Goal: Task Accomplishment & Management: Use online tool/utility

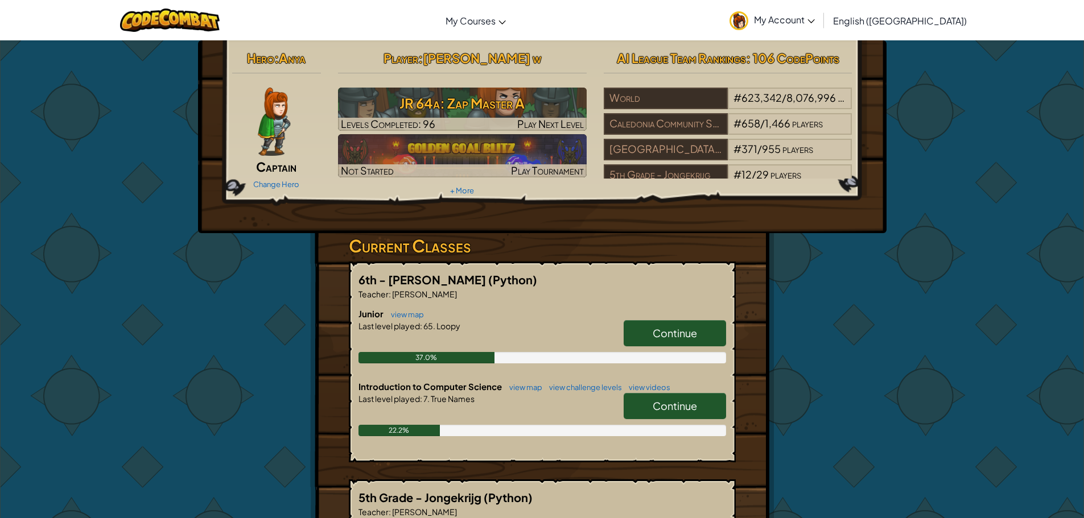
scroll to position [57, 0]
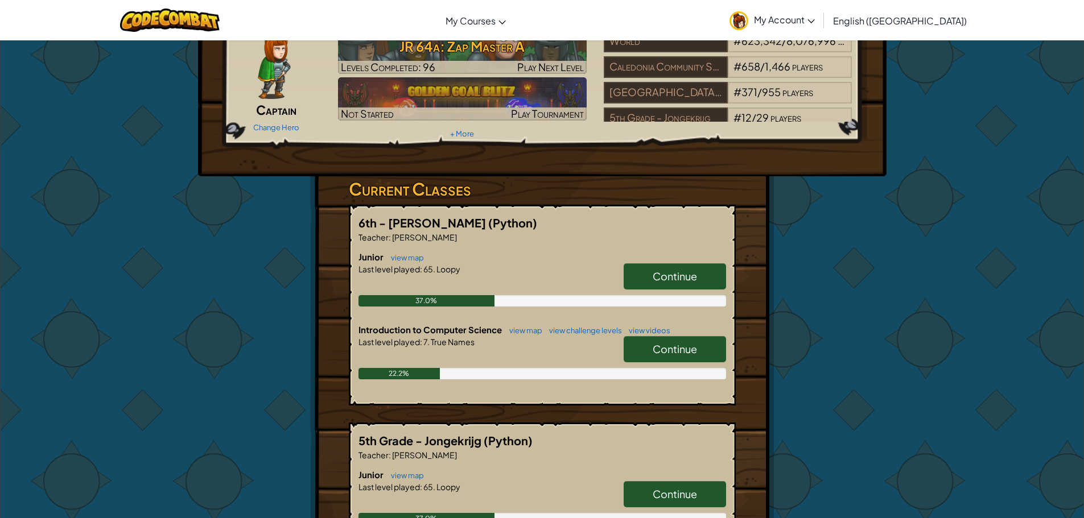
click at [665, 280] on span "Continue" at bounding box center [675, 276] width 44 height 13
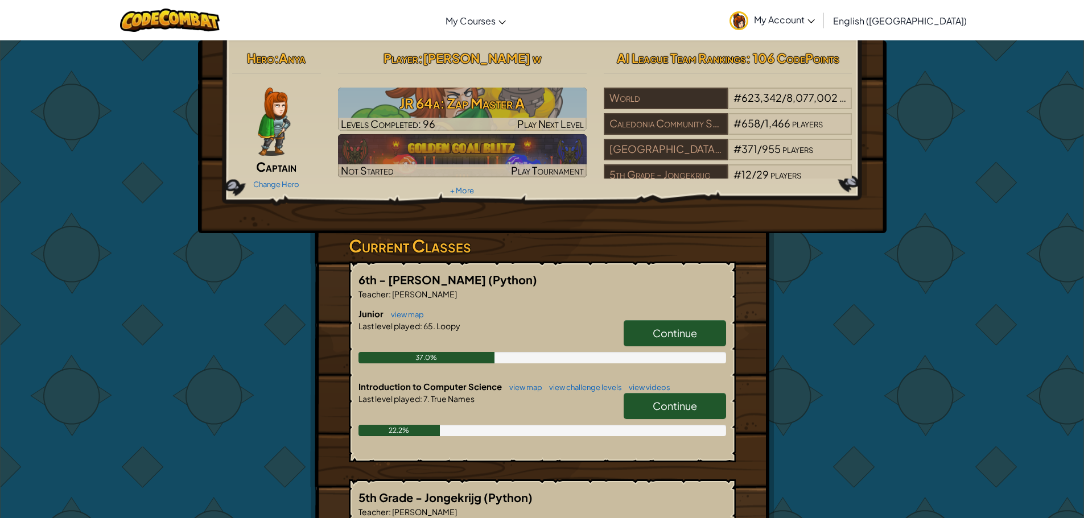
click at [698, 405] on link "Continue" at bounding box center [675, 406] width 102 height 26
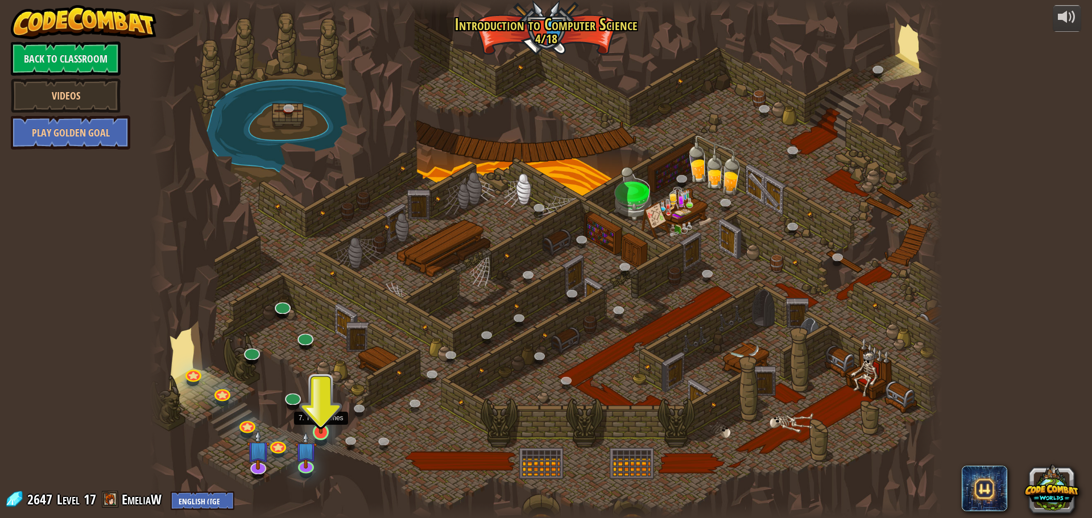
click at [324, 431] on img at bounding box center [321, 410] width 21 height 48
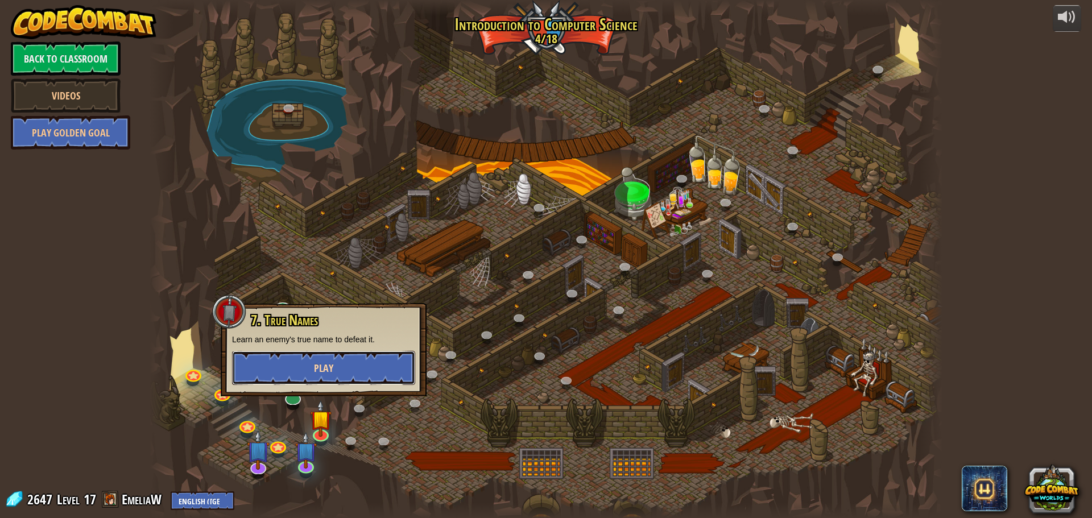
click at [312, 366] on button "Play" at bounding box center [323, 368] width 183 height 34
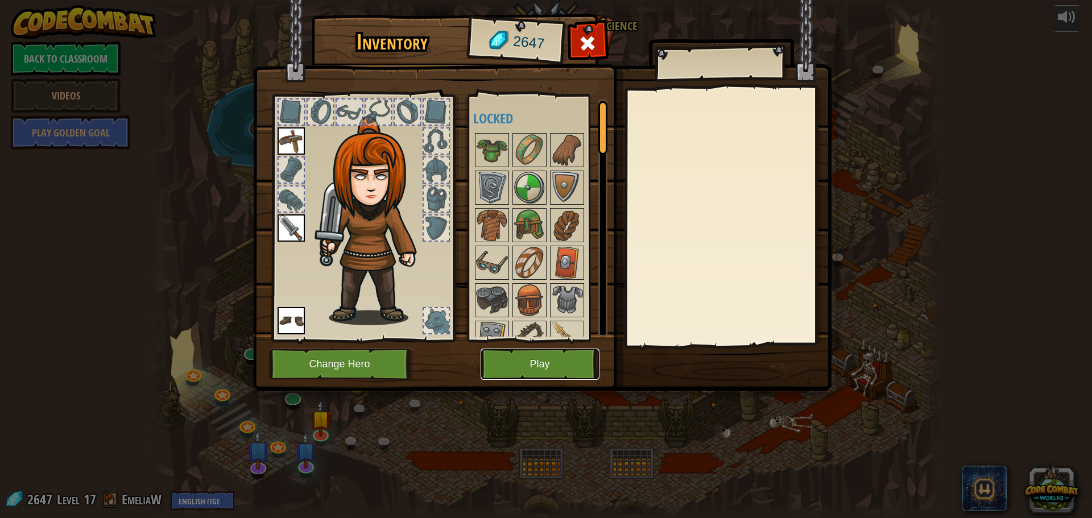
drag, startPoint x: 562, startPoint y: 357, endPoint x: 562, endPoint y: 366, distance: 8.6
click at [562, 366] on button "Play" at bounding box center [540, 364] width 119 height 31
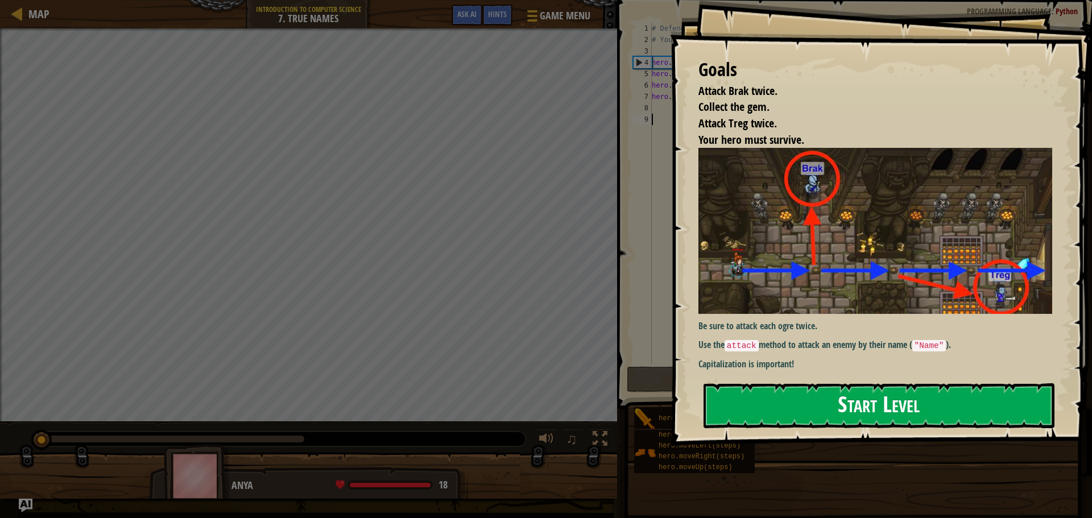
click at [869, 406] on button "Start Level" at bounding box center [879, 406] width 351 height 45
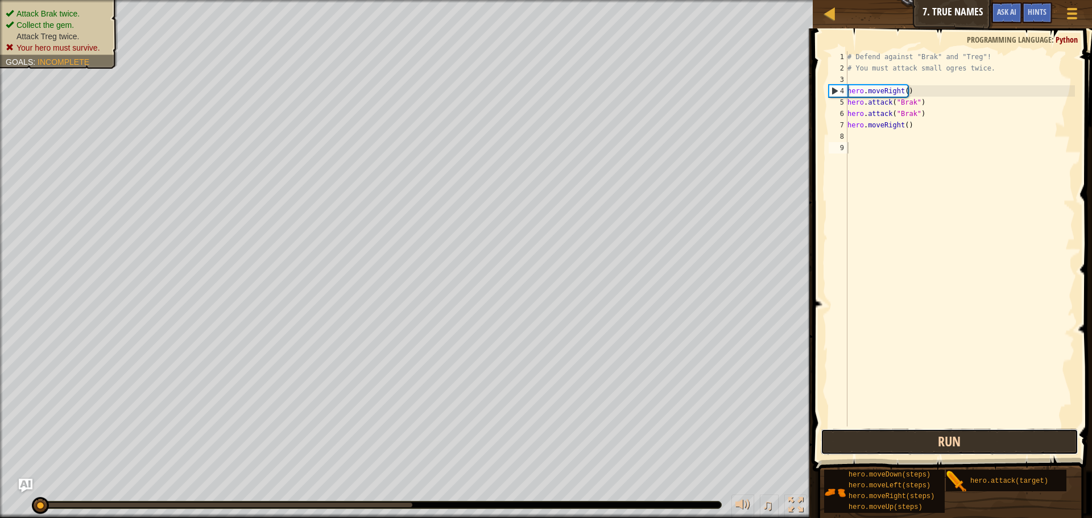
drag, startPoint x: 890, startPoint y: 436, endPoint x: 871, endPoint y: 434, distance: 19.5
click at [888, 436] on button "Run" at bounding box center [950, 442] width 258 height 26
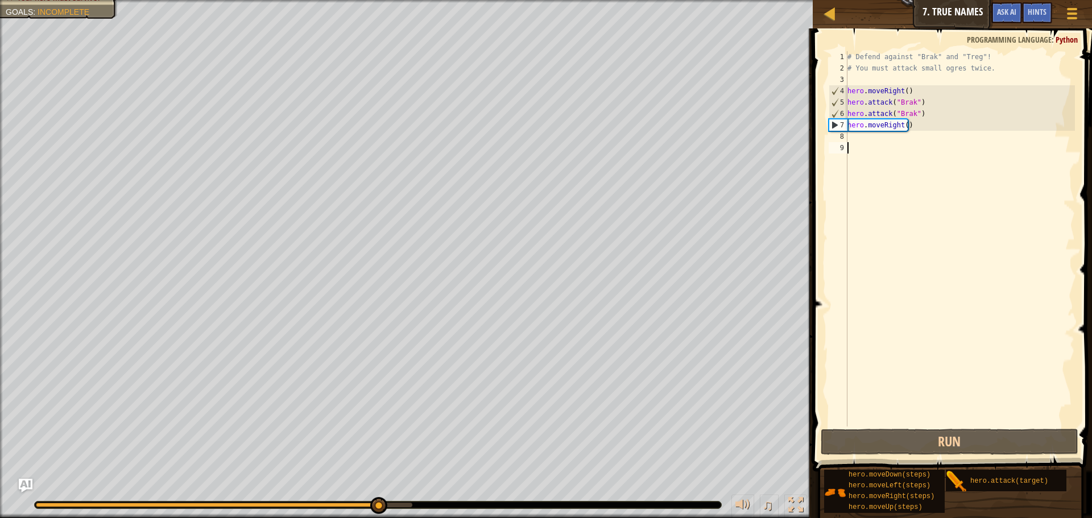
scroll to position [5, 0]
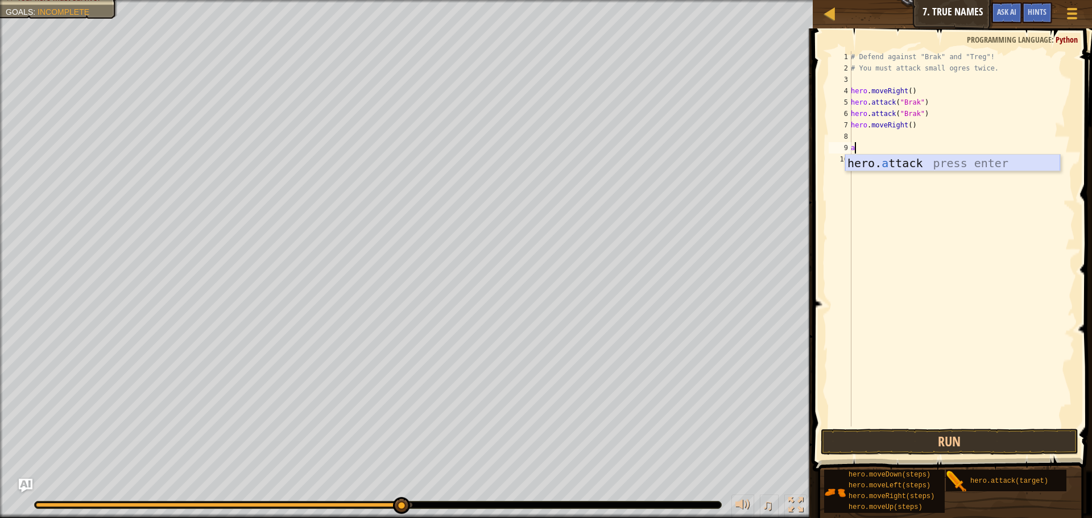
click at [899, 161] on div "hero. a ttack press enter" at bounding box center [953, 180] width 215 height 51
click at [958, 436] on button "Run" at bounding box center [950, 442] width 258 height 26
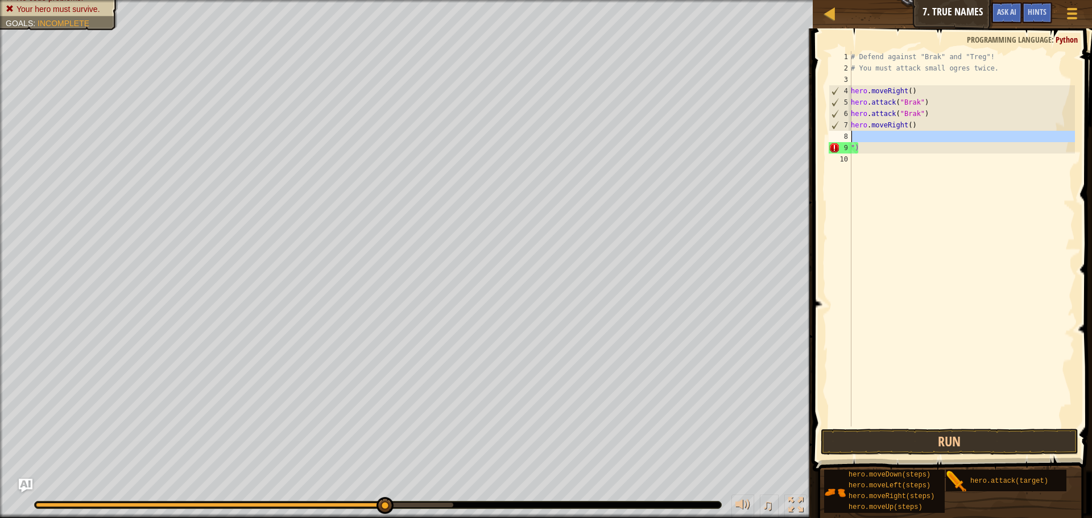
click at [850, 134] on div "8" at bounding box center [840, 136] width 23 height 11
type textarea "")"
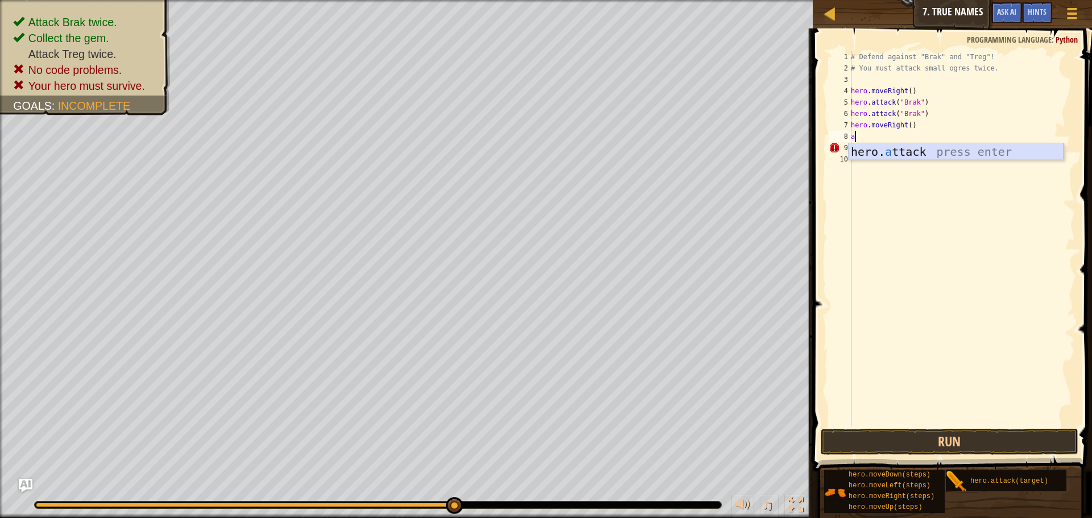
click at [953, 155] on div "hero. a ttack press enter" at bounding box center [956, 168] width 215 height 51
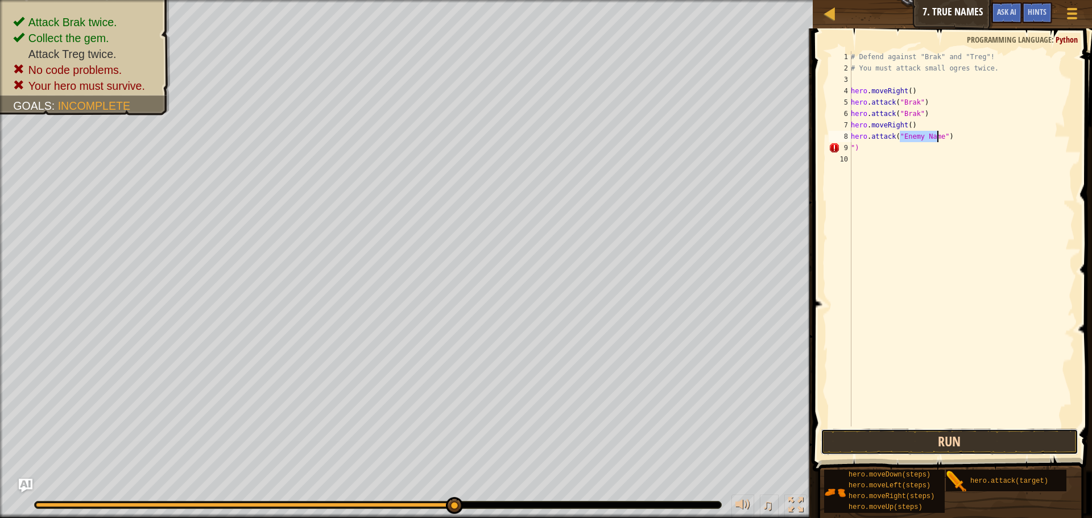
click at [917, 450] on button "Run" at bounding box center [950, 442] width 258 height 26
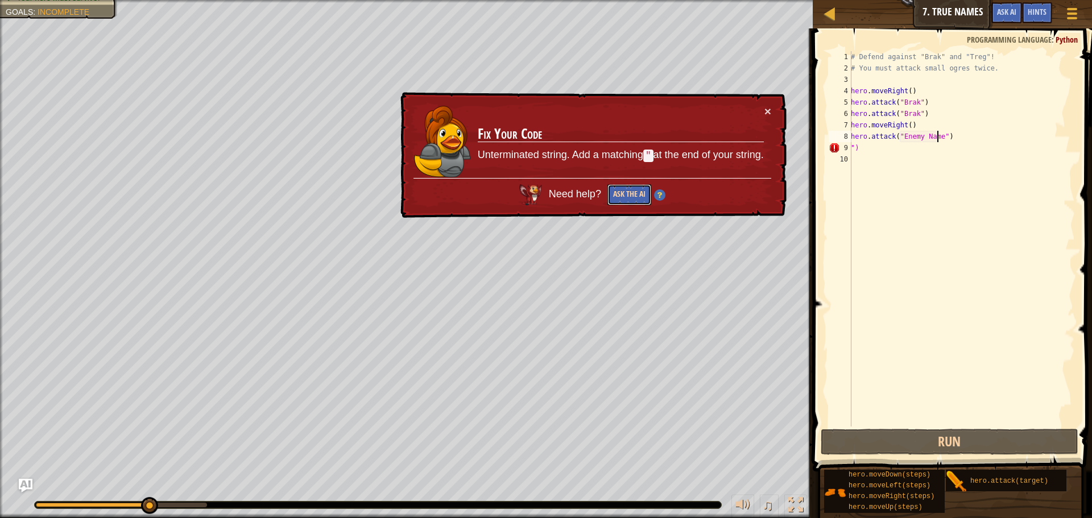
click at [630, 192] on button "Ask the AI" at bounding box center [630, 194] width 44 height 21
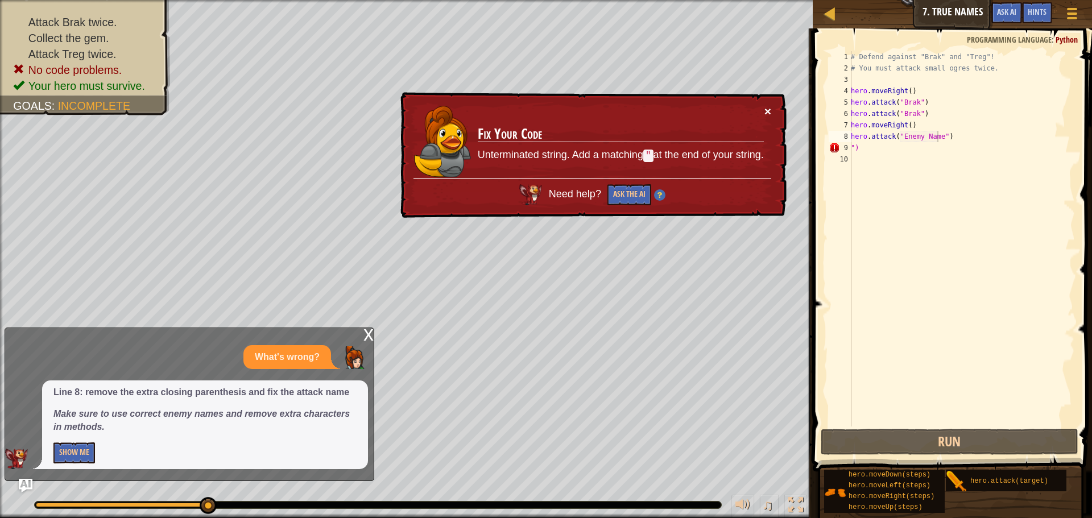
click at [770, 111] on button "×" at bounding box center [768, 111] width 7 height 12
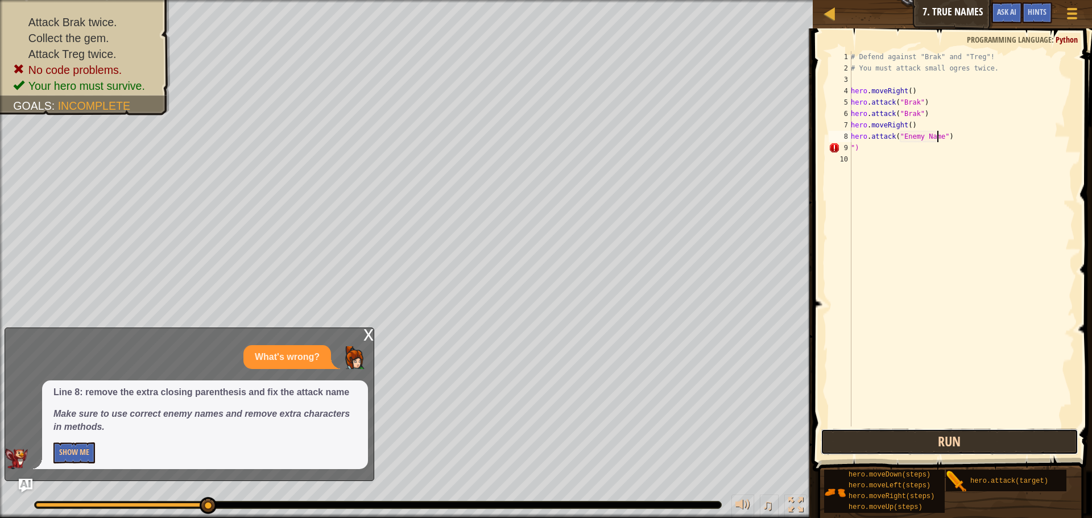
click at [906, 443] on button "Run" at bounding box center [950, 442] width 258 height 26
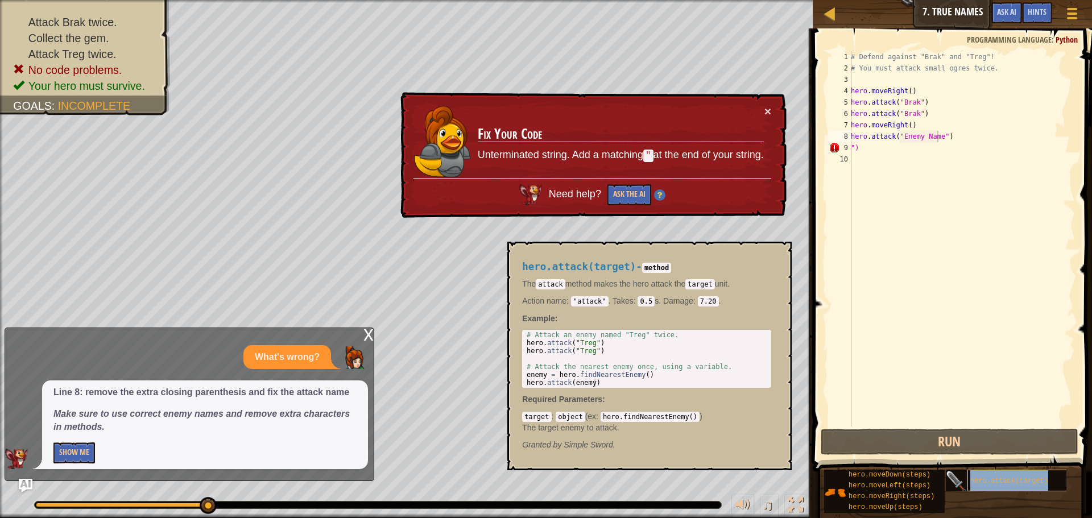
click at [988, 490] on div "hero.attack(target)" at bounding box center [1022, 481] width 109 height 22
click at [982, 477] on div "hero.attack(target)" at bounding box center [1022, 481] width 109 height 22
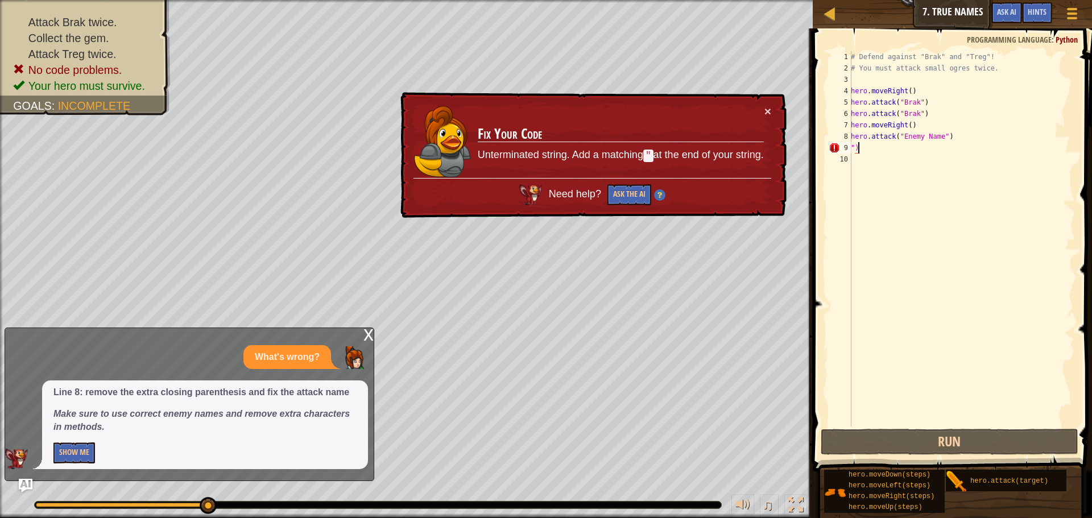
click at [872, 149] on div "# Defend against "Brak" and "Treg"! # You must attack small ogres twice. hero .…" at bounding box center [962, 250] width 226 height 398
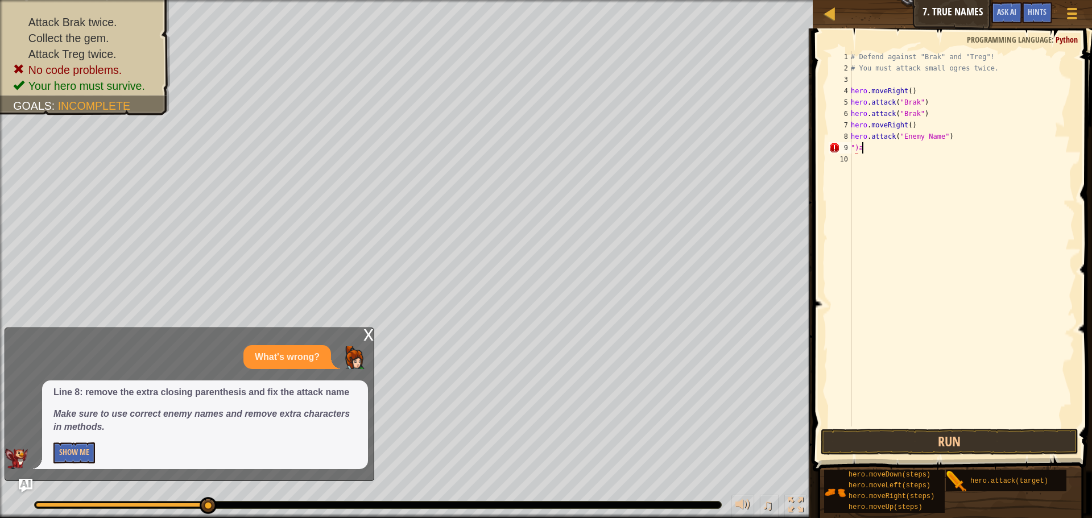
scroll to position [5, 1]
click at [912, 439] on button "Run" at bounding box center [950, 442] width 258 height 26
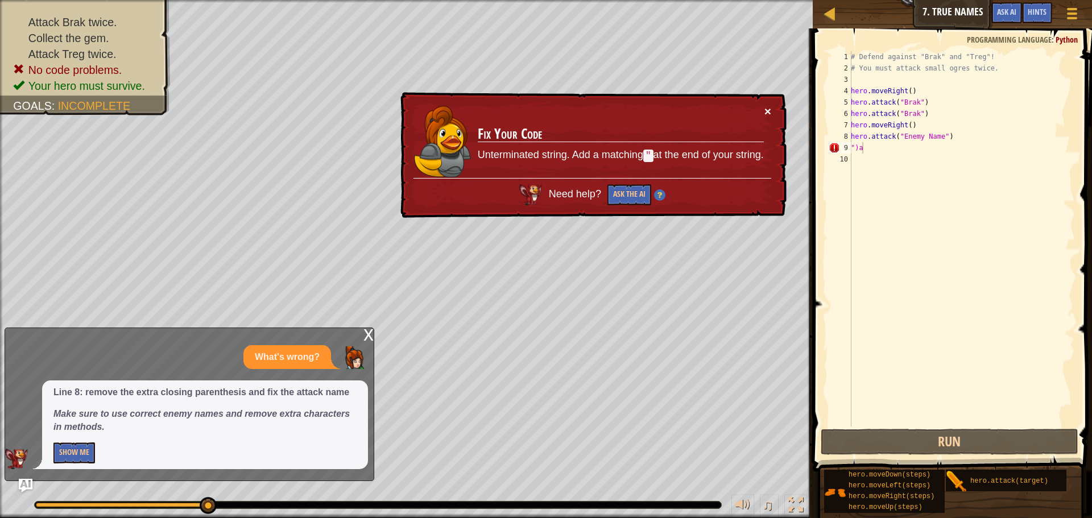
click at [765, 111] on button "×" at bounding box center [768, 111] width 7 height 12
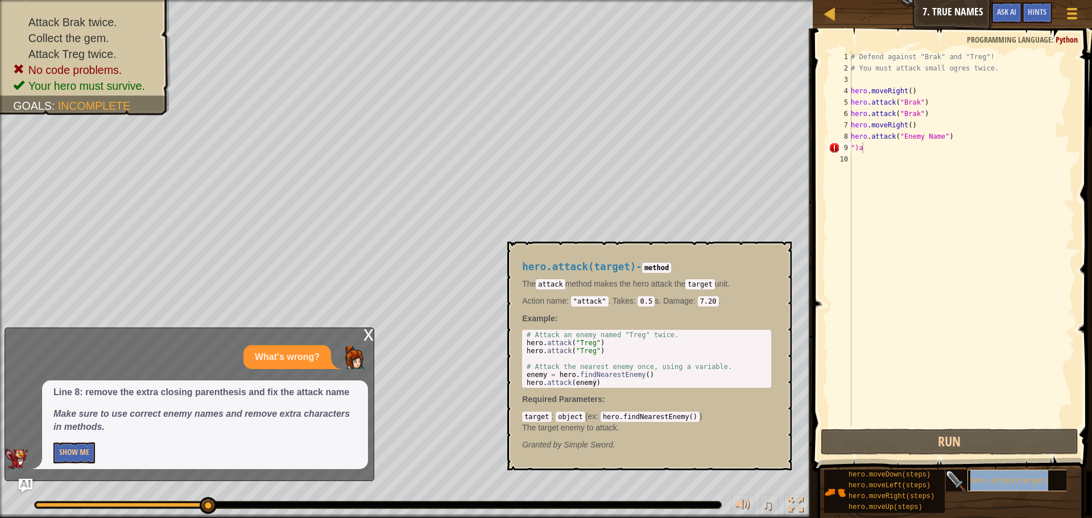
click at [1011, 473] on div "hero.attack(target)" at bounding box center [1022, 481] width 109 height 22
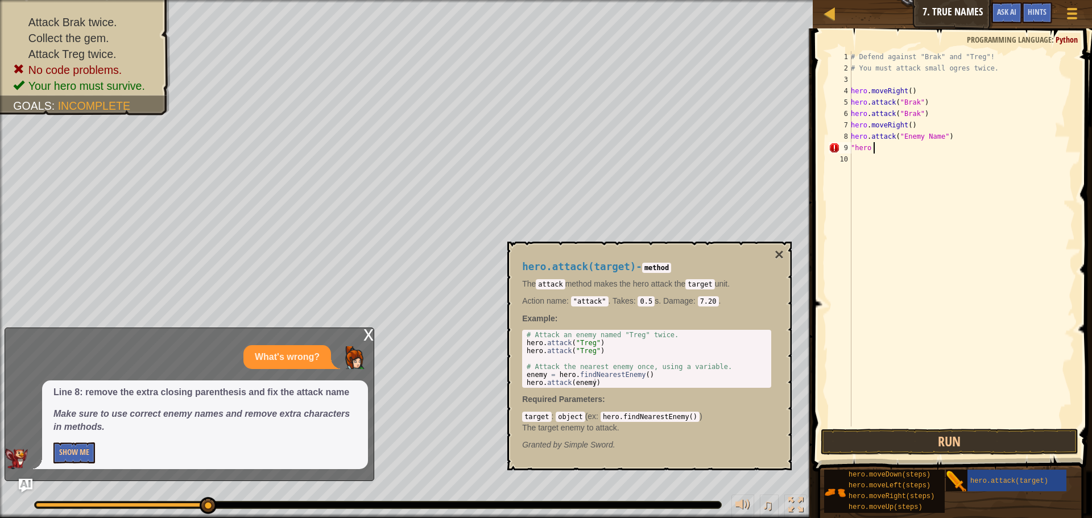
scroll to position [5, 2]
drag, startPoint x: 975, startPoint y: 160, endPoint x: 950, endPoint y: 171, distance: 27.1
click at [975, 160] on div "hero. at tack press enter" at bounding box center [979, 180] width 215 height 51
type textarea ""hero.attack("Enemy Name")"
click at [869, 430] on button "Run" at bounding box center [950, 442] width 258 height 26
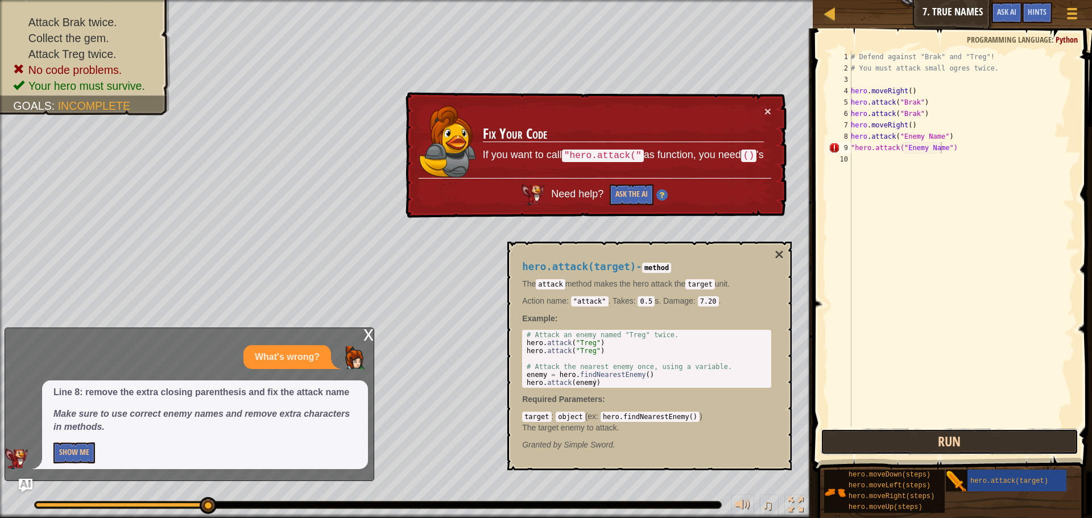
click at [852, 438] on button "Run" at bounding box center [950, 442] width 258 height 26
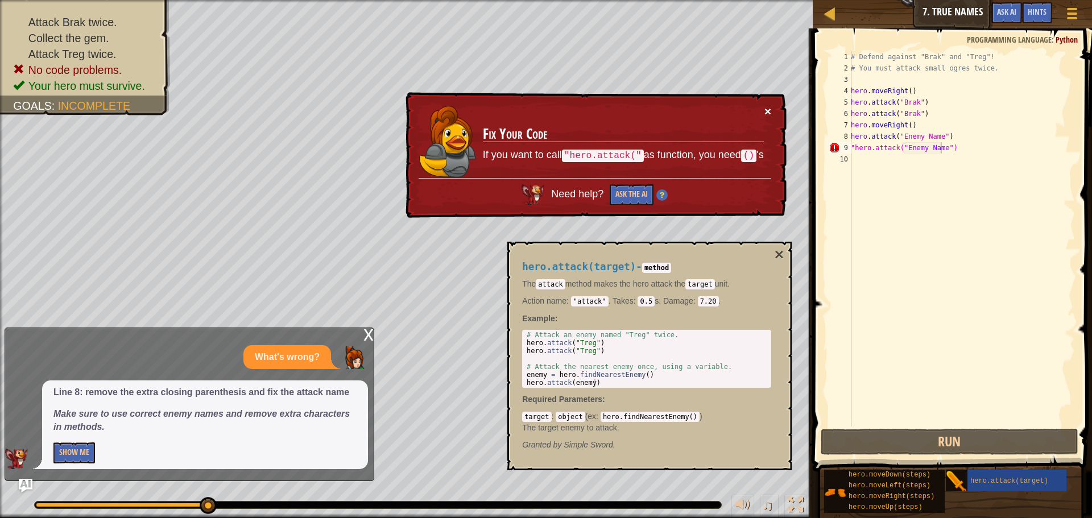
click at [766, 108] on button "×" at bounding box center [768, 111] width 7 height 12
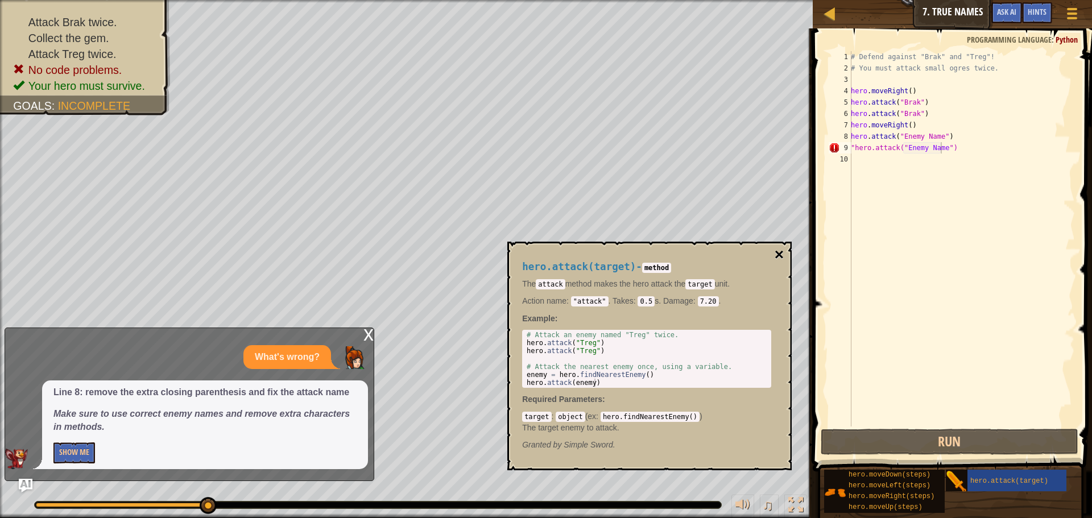
click at [783, 251] on button "×" at bounding box center [779, 255] width 9 height 16
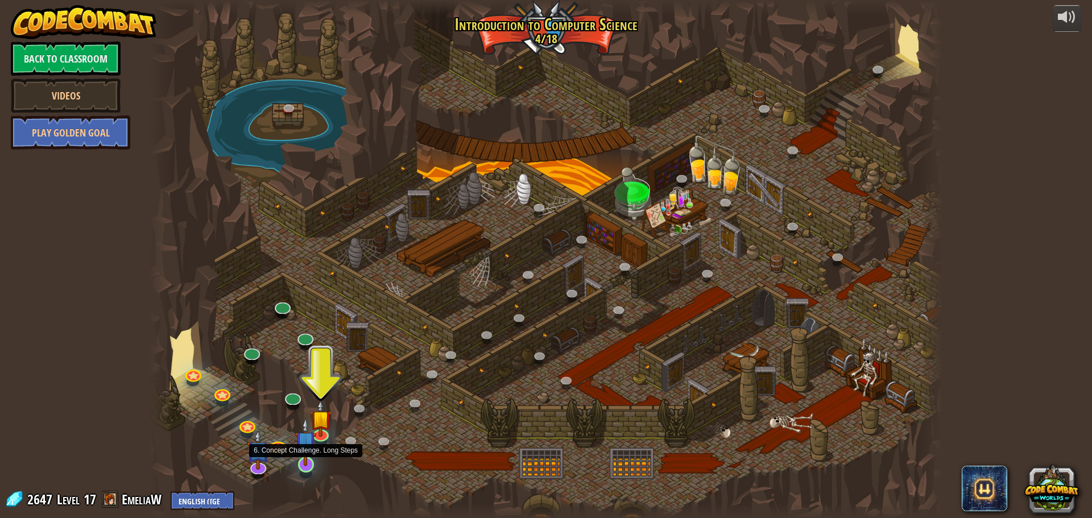
click at [304, 461] on img at bounding box center [305, 442] width 21 height 48
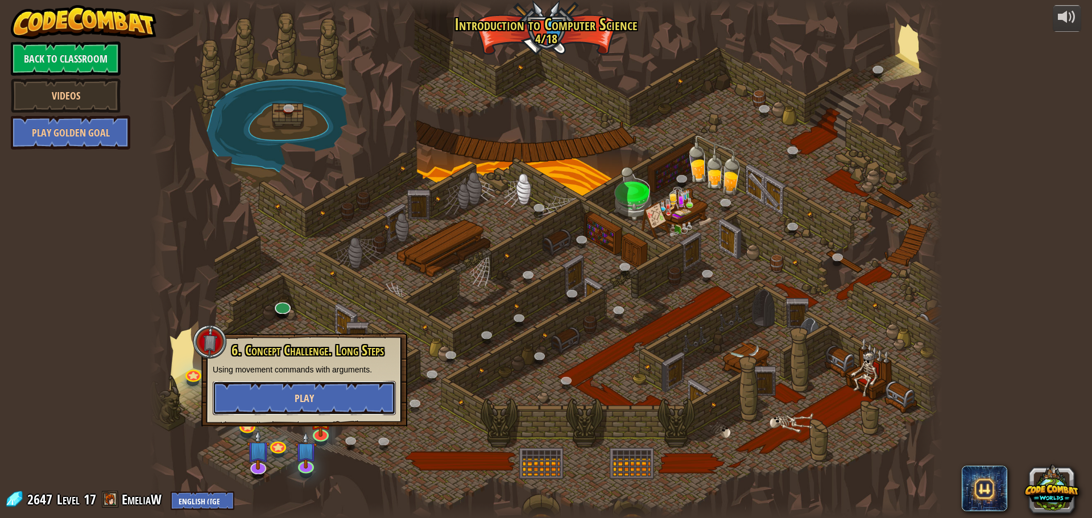
click at [301, 395] on span "Play" at bounding box center [304, 398] width 19 height 14
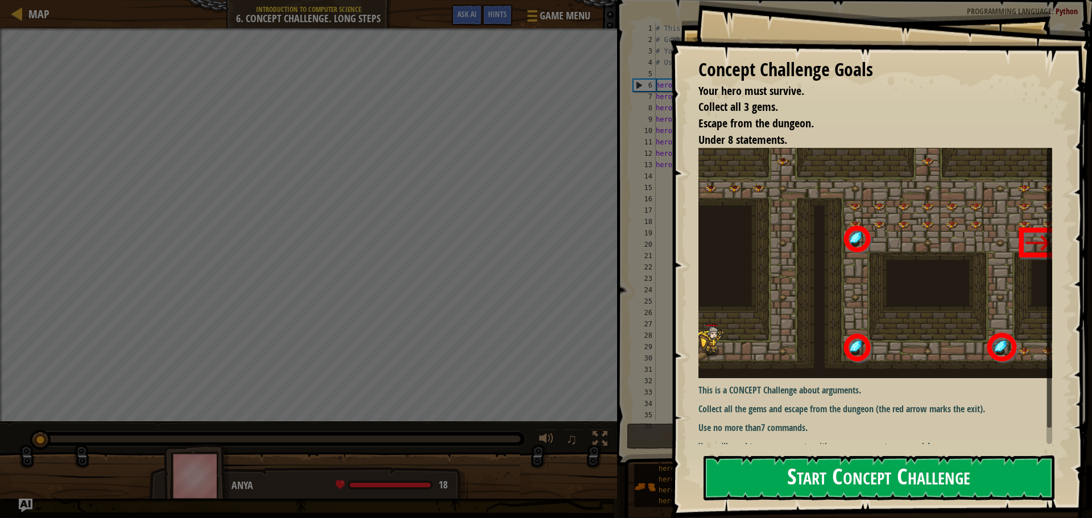
click at [939, 481] on button "Start Concept Challenge" at bounding box center [879, 478] width 351 height 45
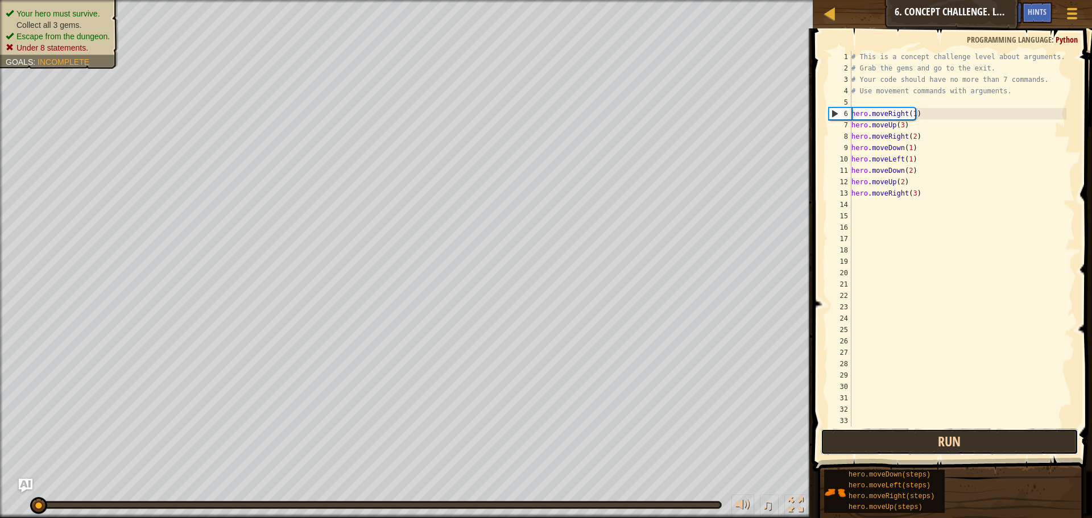
drag, startPoint x: 940, startPoint y: 438, endPoint x: 947, endPoint y: 435, distance: 7.9
click at [947, 435] on button "Run" at bounding box center [950, 442] width 258 height 26
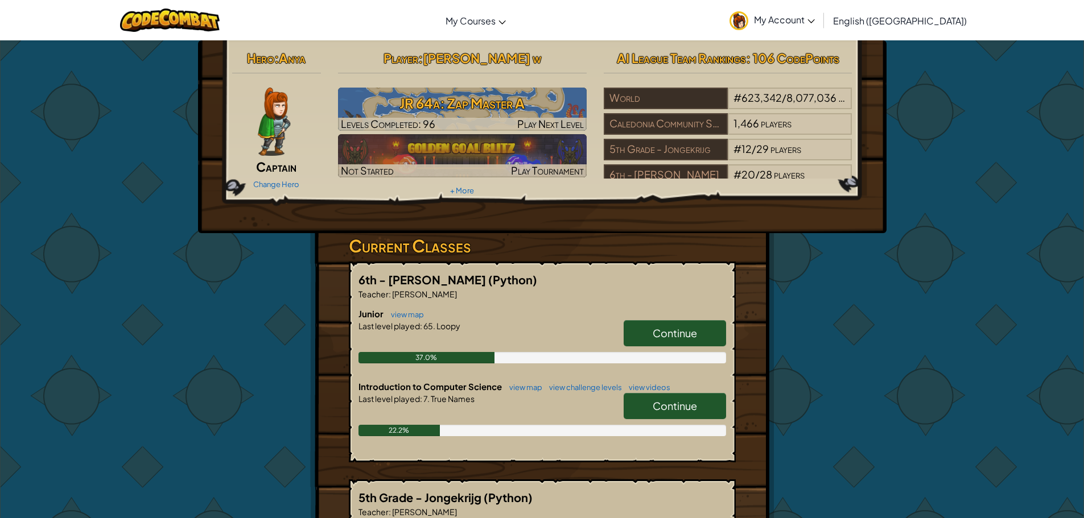
click at [657, 331] on span "Continue" at bounding box center [675, 333] width 44 height 13
click at [680, 322] on link "Continue" at bounding box center [675, 333] width 102 height 26
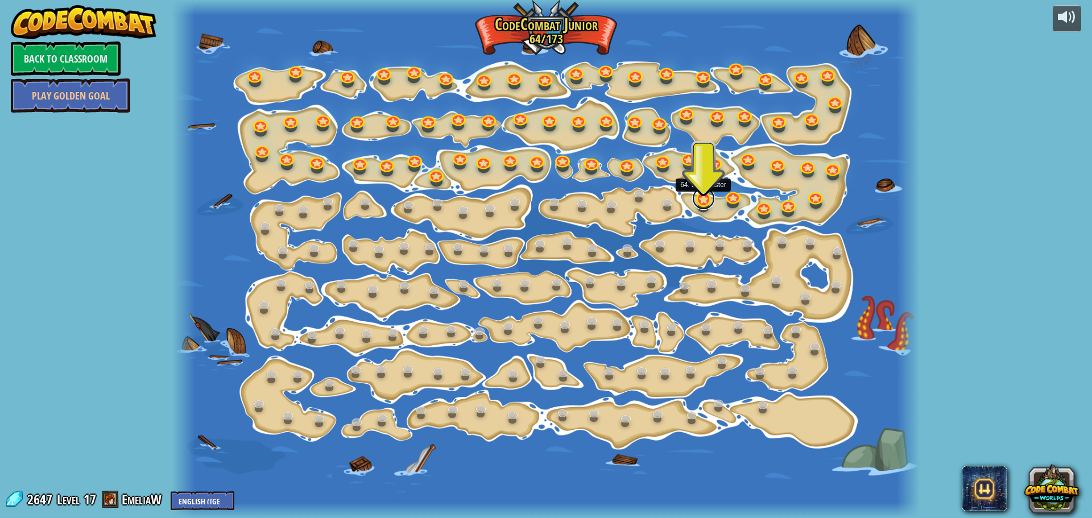
click at [696, 197] on link at bounding box center [703, 198] width 23 height 23
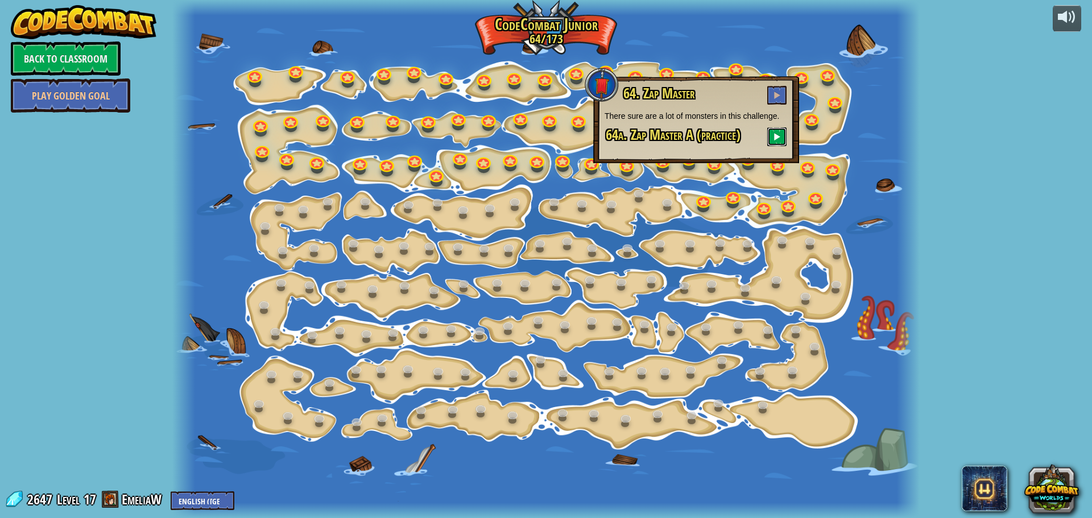
click at [781, 135] on span at bounding box center [777, 137] width 8 height 8
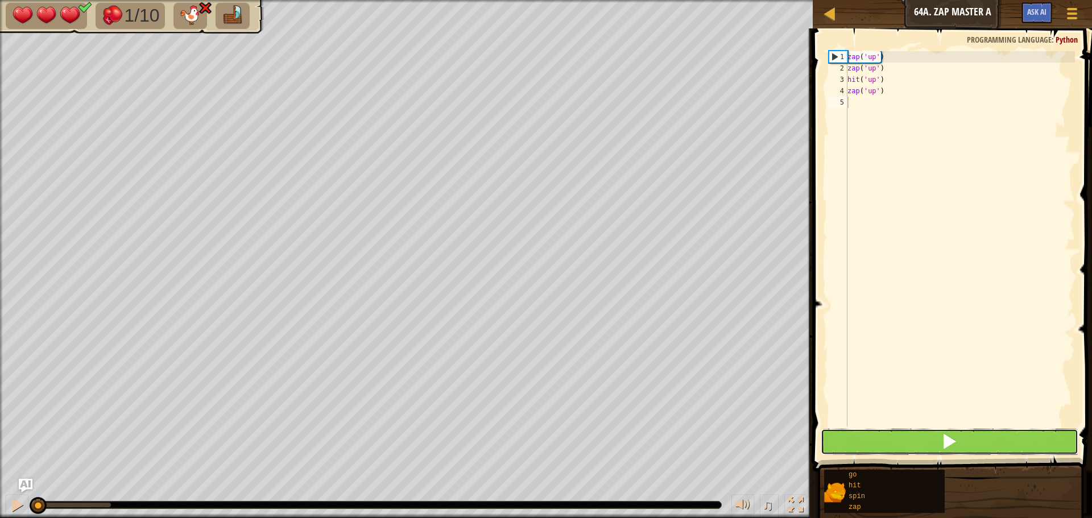
drag, startPoint x: 875, startPoint y: 439, endPoint x: 844, endPoint y: 441, distance: 30.8
click at [869, 439] on button at bounding box center [950, 442] width 258 height 26
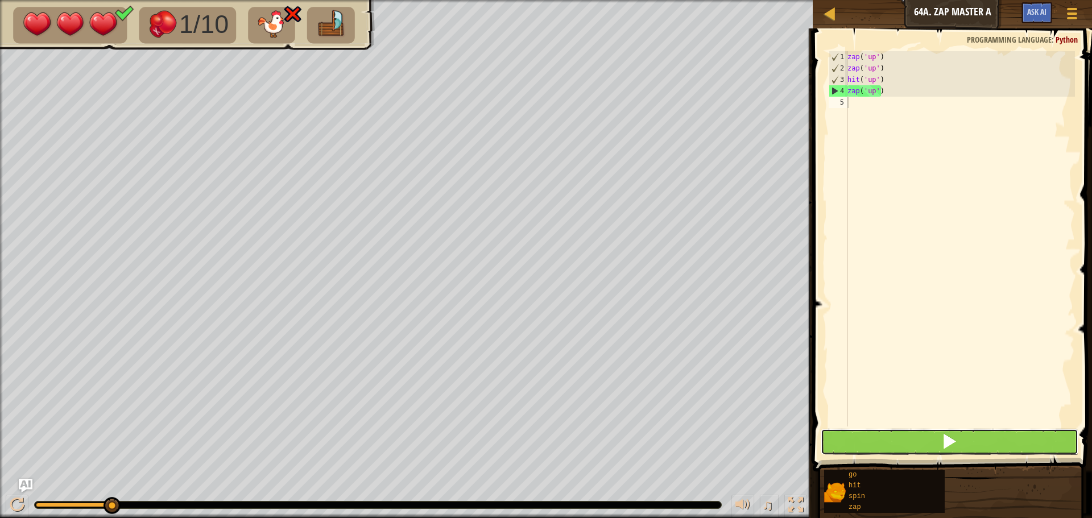
click at [1036, 440] on button at bounding box center [950, 442] width 258 height 26
click at [991, 438] on button at bounding box center [950, 442] width 258 height 26
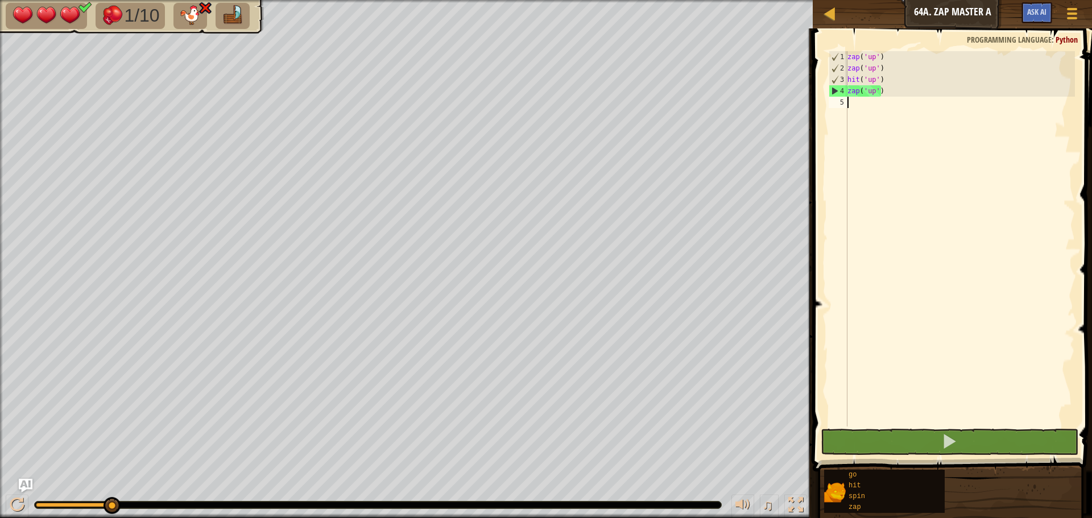
type textarea "z"
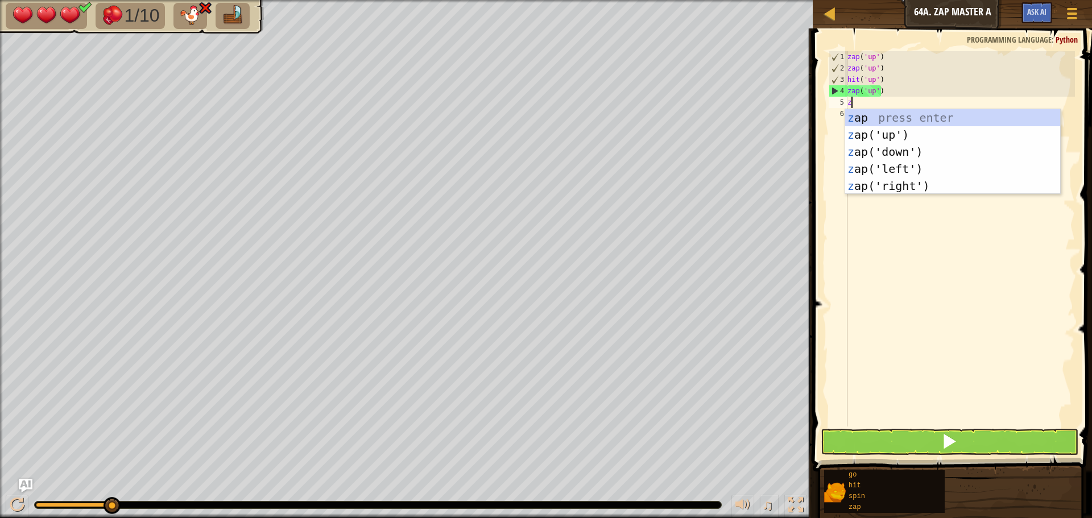
scroll to position [5, 0]
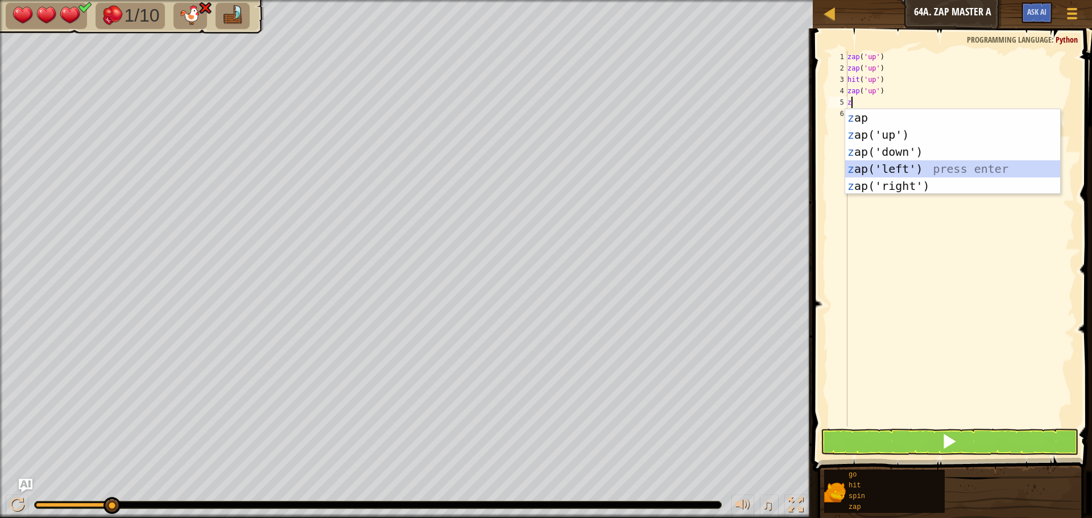
click at [916, 171] on div "z ap press enter z ap('up') press enter z ap('down') press enter z ap('left') p…" at bounding box center [953, 168] width 215 height 119
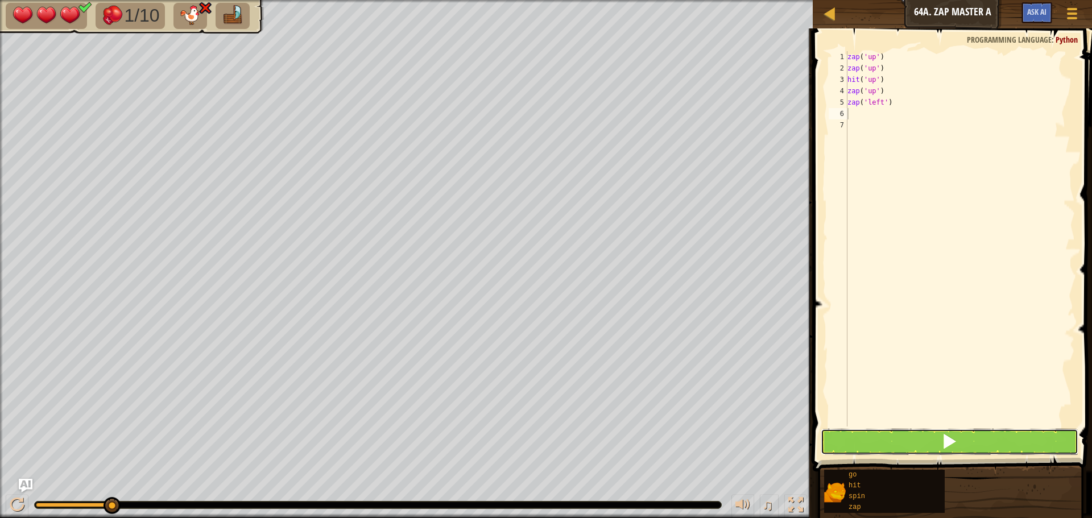
click at [1004, 442] on button at bounding box center [950, 442] width 258 height 26
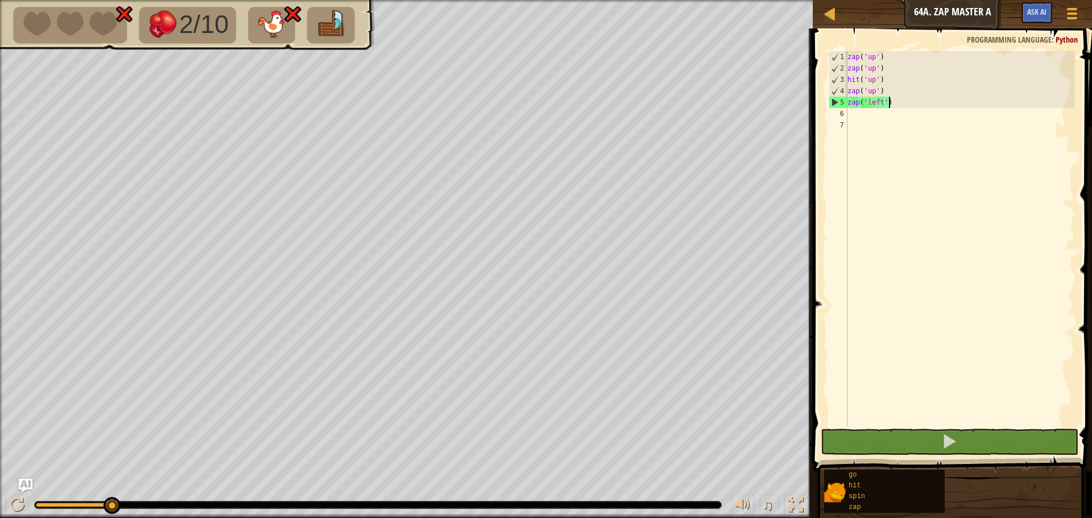
click at [892, 104] on div "zap ( 'up' ) zap ( 'up' ) hit ( 'up' ) zap ( 'up' ) zap ( 'left' )" at bounding box center [961, 250] width 230 height 398
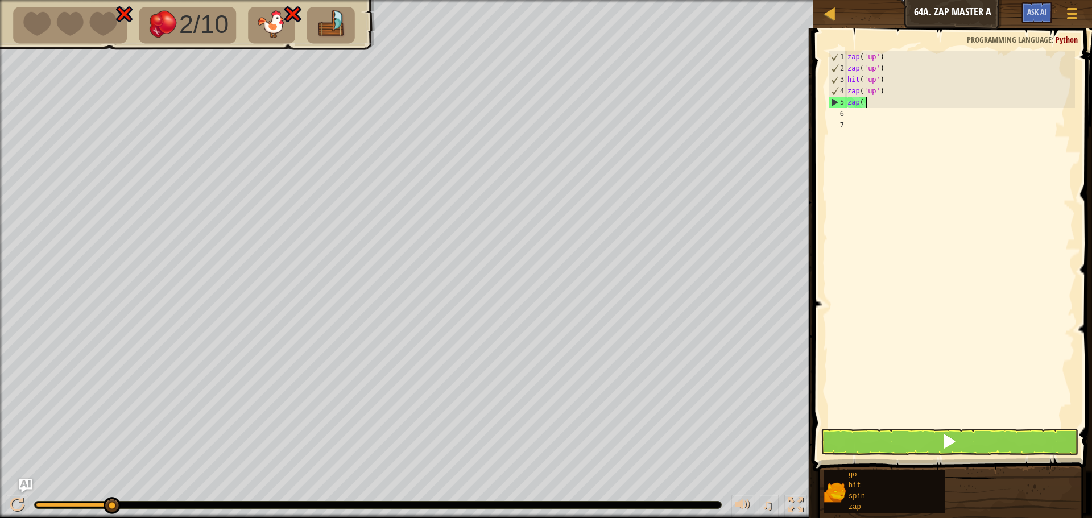
type textarea "z"
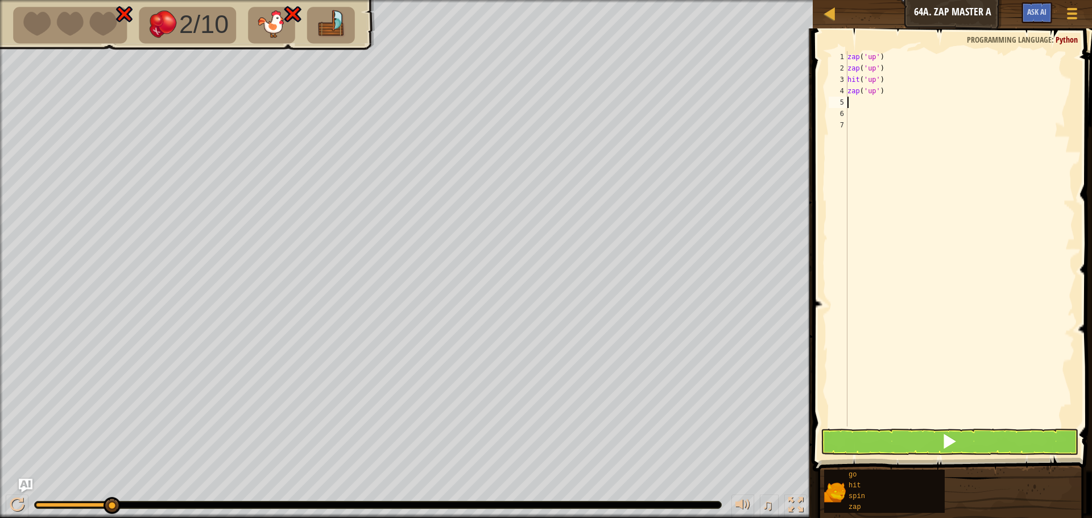
type textarea "g"
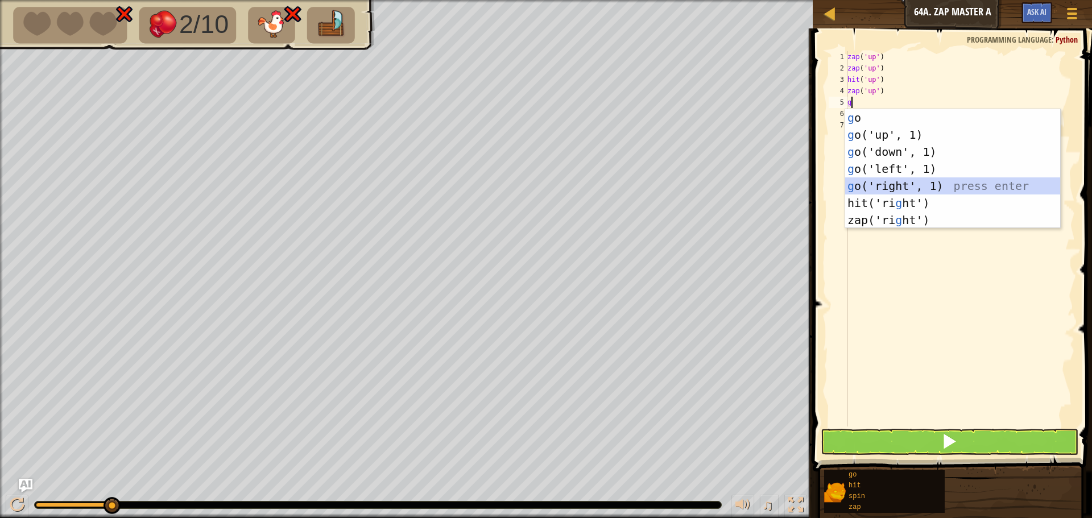
click at [912, 182] on div "g o press enter g o('up', 1) press enter g o('down', 1) press enter g o('left',…" at bounding box center [953, 186] width 215 height 154
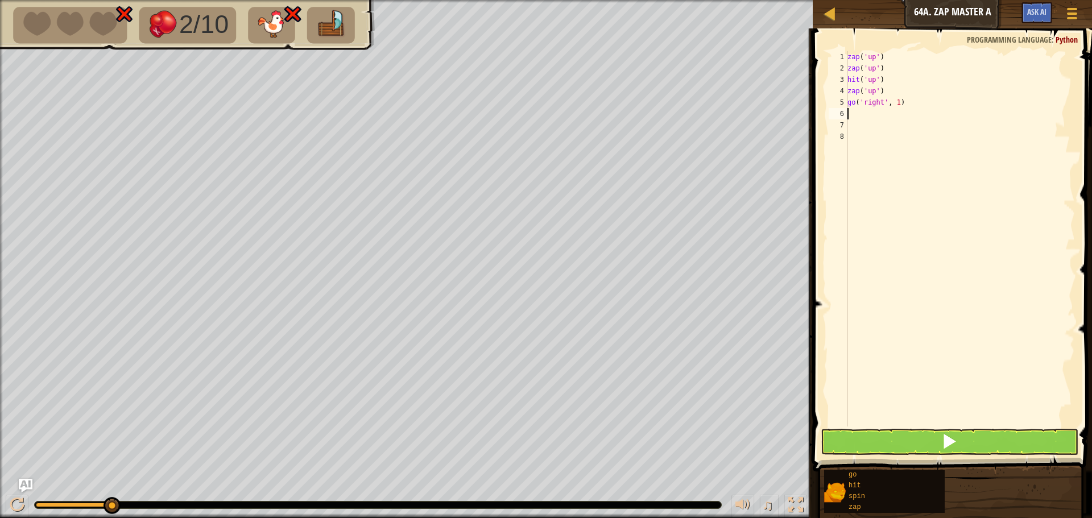
type textarea "h"
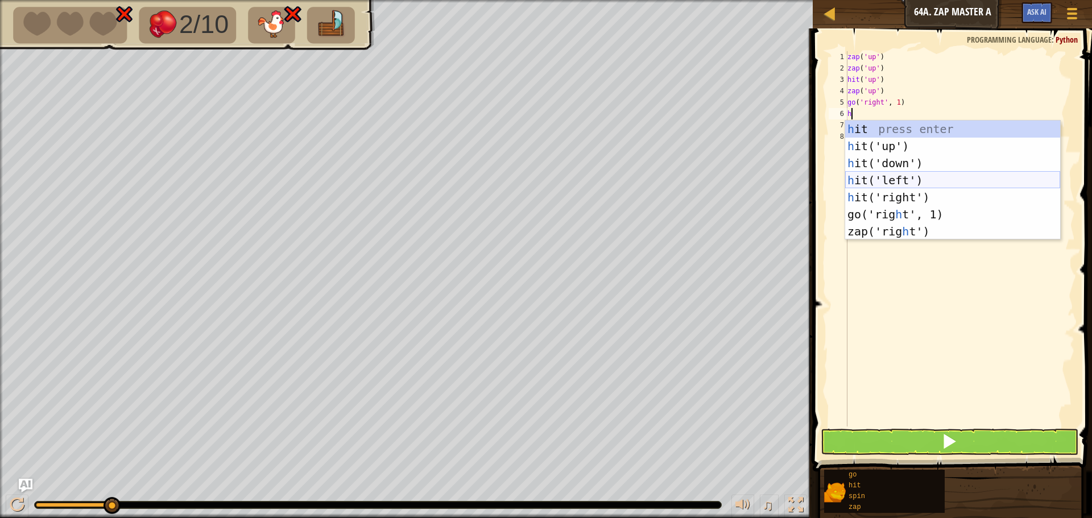
drag, startPoint x: 876, startPoint y: 174, endPoint x: 867, endPoint y: 178, distance: 10.3
click at [867, 178] on div "h it press enter h it('up') press enter h it('down') press enter h it('left') p…" at bounding box center [953, 198] width 215 height 154
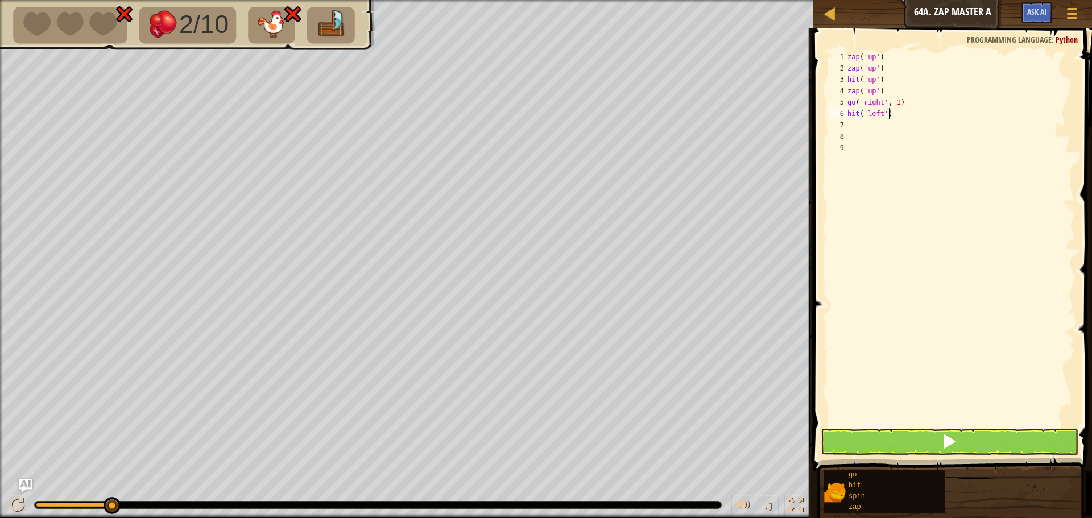
click at [888, 117] on div "zap ( 'up' ) zap ( 'up' ) hit ( 'up' ) zap ( 'up' ) go ( 'right' , 1 ) hit ( 'l…" at bounding box center [961, 250] width 230 height 398
type textarea "h"
type textarea "z"
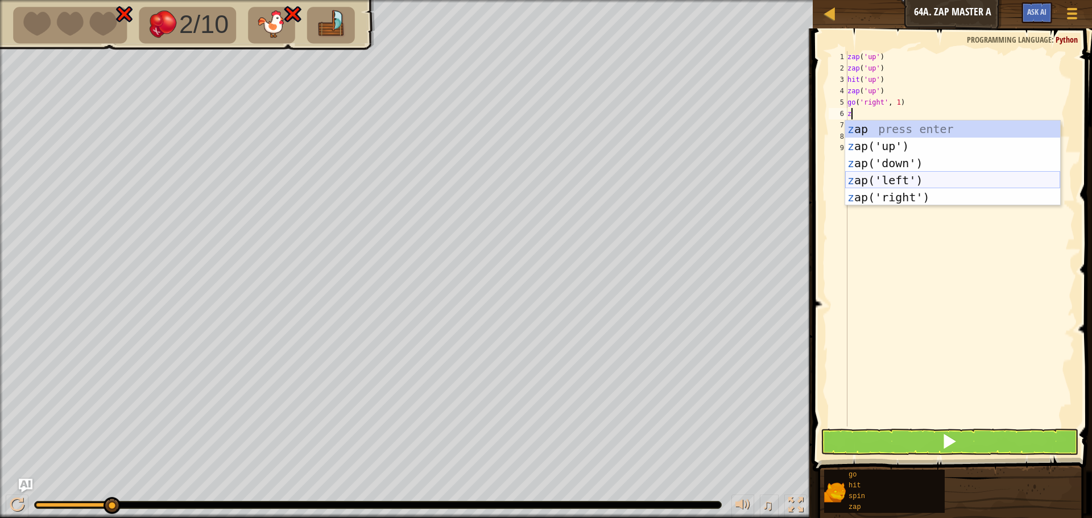
click at [854, 172] on div "z ap press enter z ap('up') press enter z ap('down') press enter z ap('left') p…" at bounding box center [953, 180] width 215 height 119
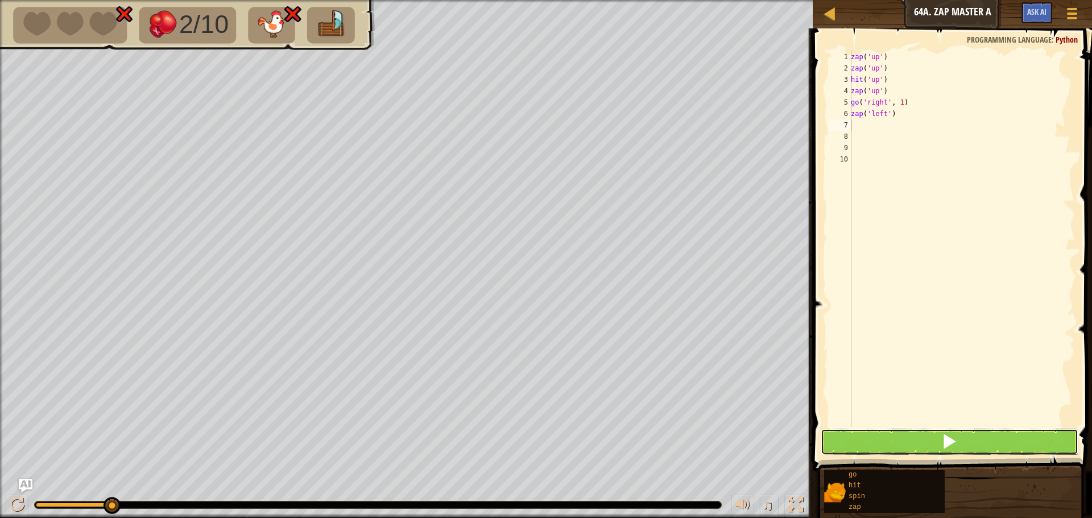
drag, startPoint x: 967, startPoint y: 432, endPoint x: 964, endPoint y: 422, distance: 10.6
click at [965, 432] on button at bounding box center [950, 442] width 258 height 26
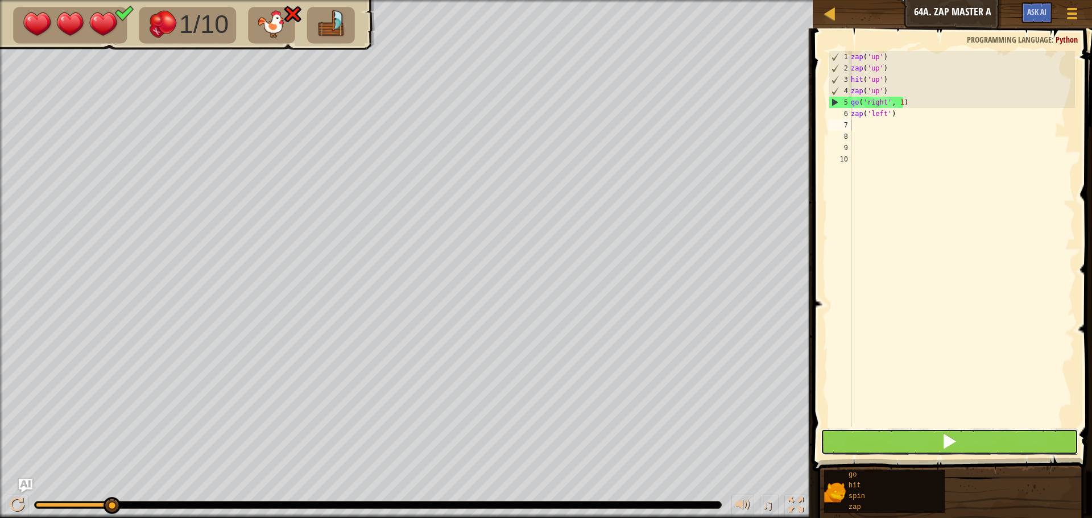
click at [899, 450] on button at bounding box center [950, 442] width 258 height 26
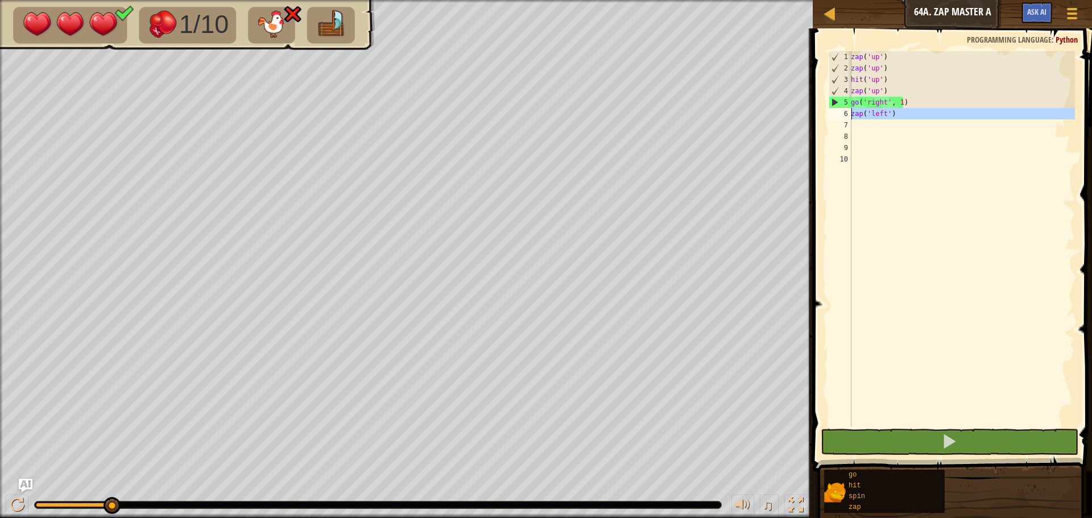
click at [842, 115] on div "6" at bounding box center [840, 113] width 23 height 11
click at [835, 98] on div "5" at bounding box center [841, 102] width 22 height 11
type textarea "go('right', 1)"
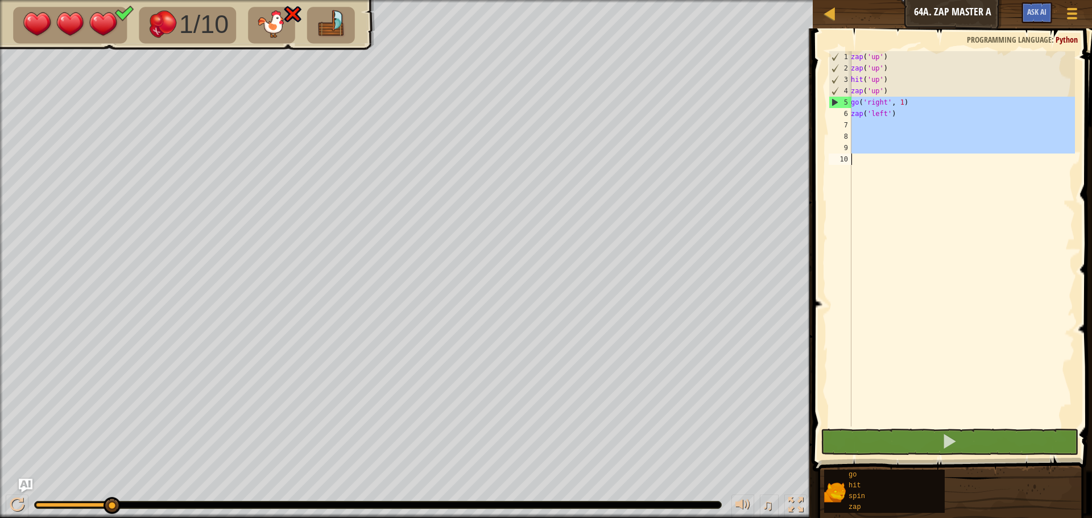
drag, startPoint x: 832, startPoint y: 97, endPoint x: 851, endPoint y: 383, distance: 286.2
click at [828, 412] on div "go('right', 1) 1 2 3 4 5 6 7 8 9 10 zap ( 'up' ) zap ( 'up' ) hit ( 'up' ) zap …" at bounding box center [951, 239] width 249 height 376
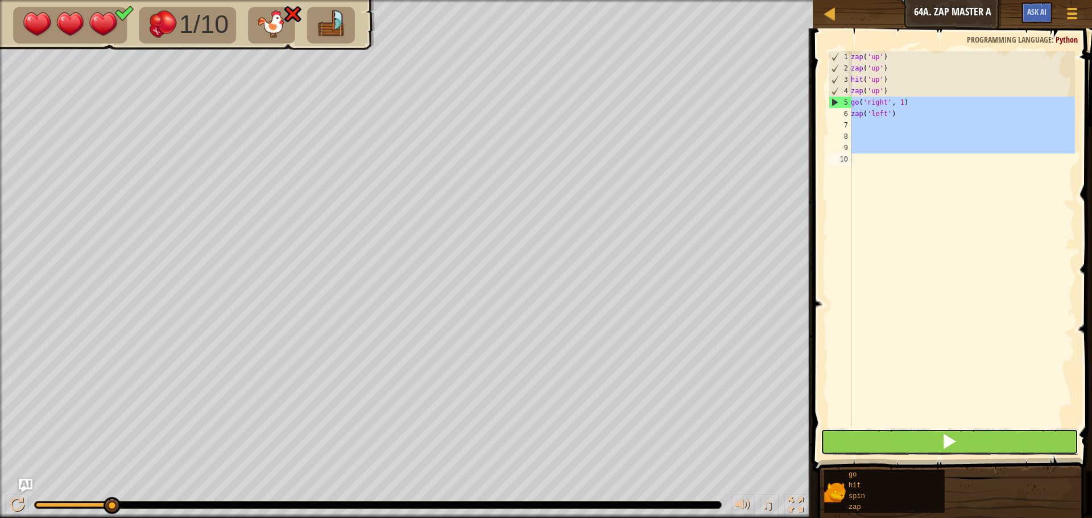
click at [901, 446] on button at bounding box center [950, 442] width 258 height 26
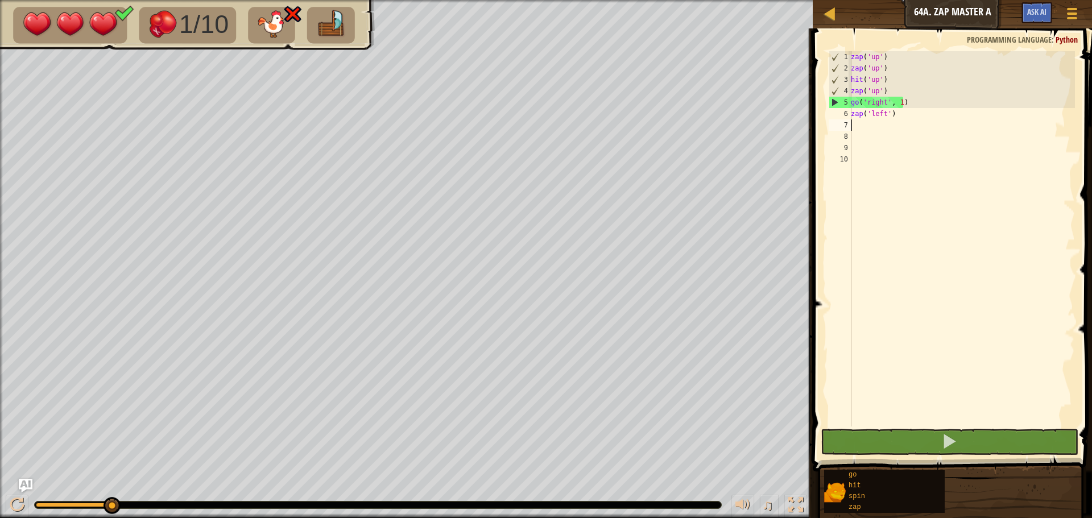
click at [863, 126] on div "zap ( 'up' ) zap ( 'up' ) hit ( 'up' ) zap ( 'up' ) go ( 'right' , 1 ) zap ( 'l…" at bounding box center [962, 250] width 226 height 398
click at [896, 117] on div "zap ( 'up' ) zap ( 'up' ) hit ( 'up' ) zap ( 'up' ) go ( 'right' , 1 ) zap ( 'l…" at bounding box center [962, 250] width 226 height 398
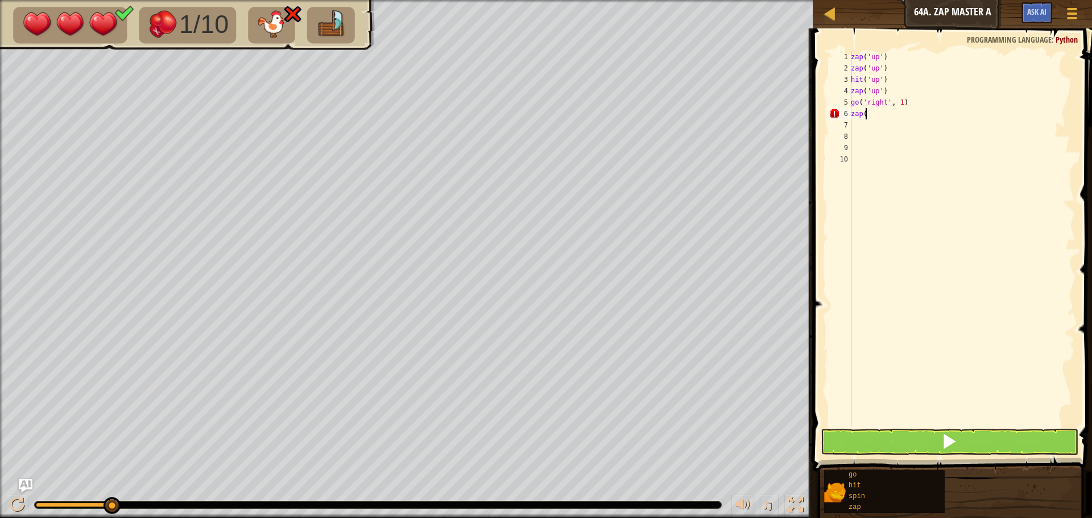
type textarea "z"
drag, startPoint x: 966, startPoint y: 443, endPoint x: 945, endPoint y: 453, distance: 23.4
click at [965, 444] on button at bounding box center [950, 442] width 258 height 26
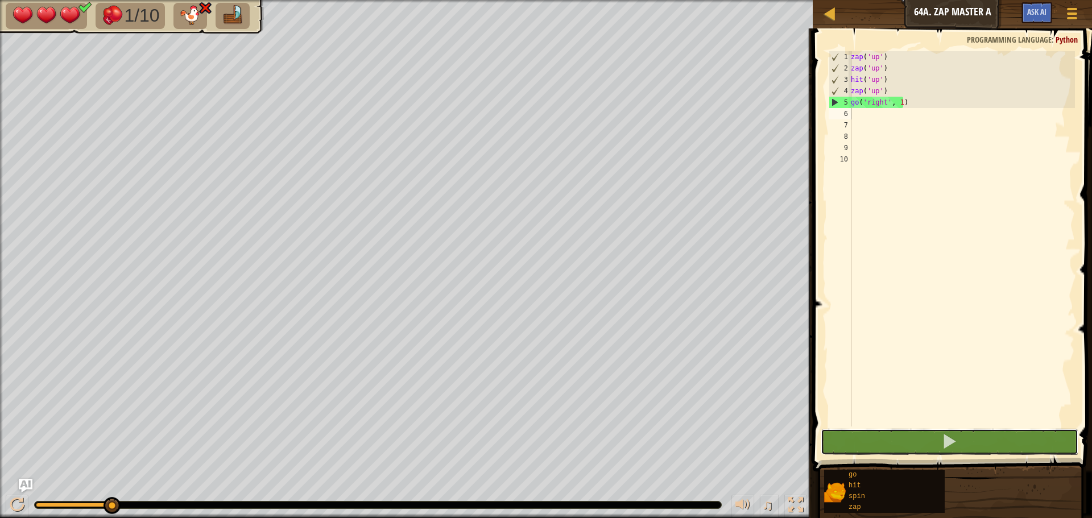
drag, startPoint x: 986, startPoint y: 430, endPoint x: 986, endPoint y: 415, distance: 14.8
click at [986, 427] on div "1 2 3 4 5 6 7 8 9 10 zap ( 'up' ) zap ( 'up' ) hit ( 'up' ) zap ( 'up' ) go ( '…" at bounding box center [951, 272] width 283 height 477
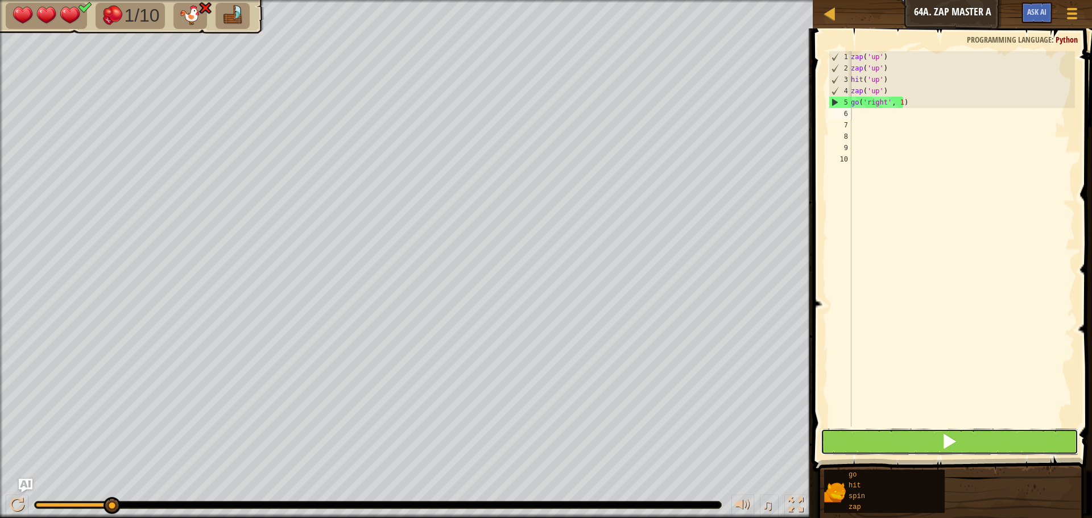
click at [926, 435] on button at bounding box center [950, 442] width 258 height 26
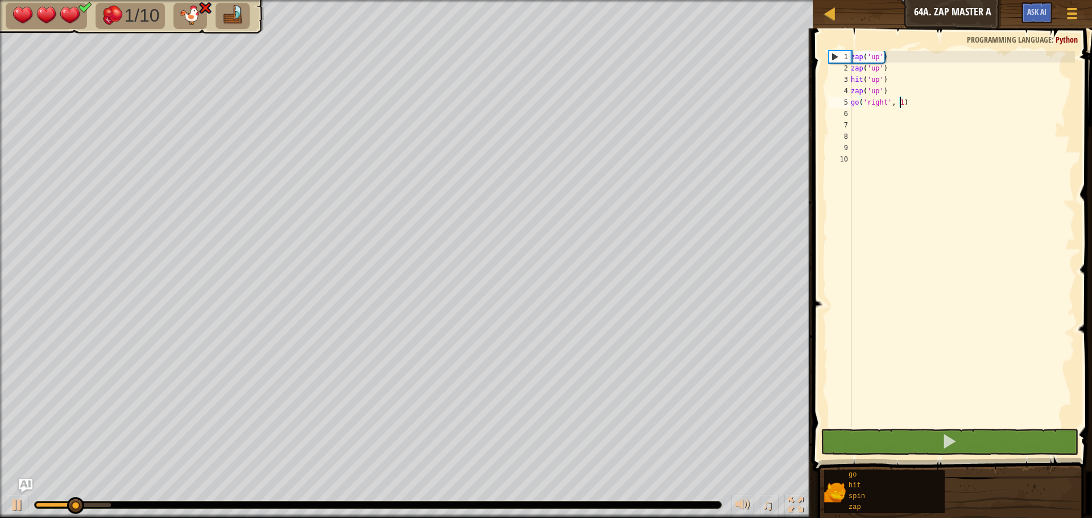
click at [901, 101] on div "zap ( 'up' ) zap ( 'up' ) hit ( 'up' ) zap ( 'up' ) go ( 'right' , 1 )" at bounding box center [962, 250] width 226 height 398
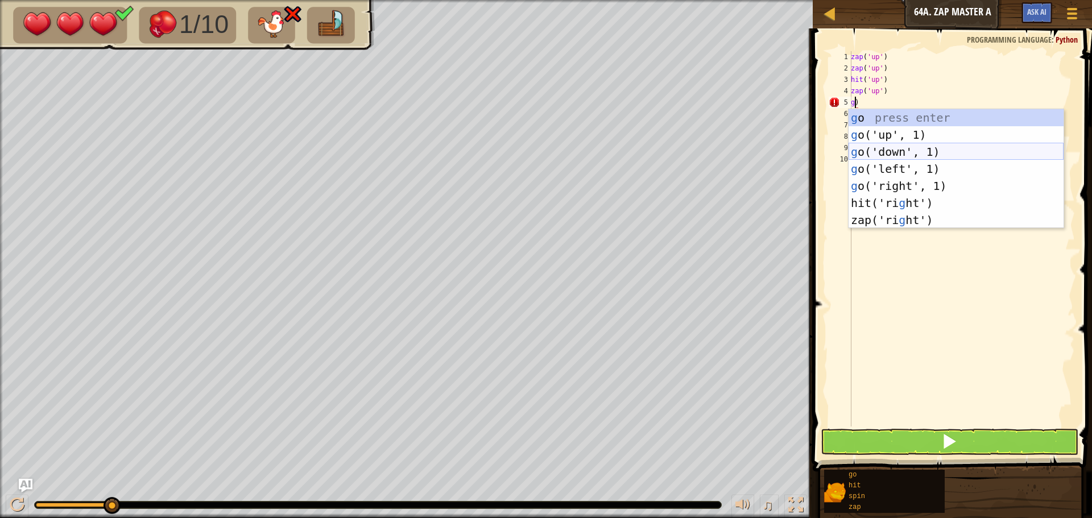
click at [893, 147] on div "g o press enter g o('up', 1) press enter g o('down', 1) press enter g o('left',…" at bounding box center [956, 186] width 215 height 154
type textarea "go('down', 1)"
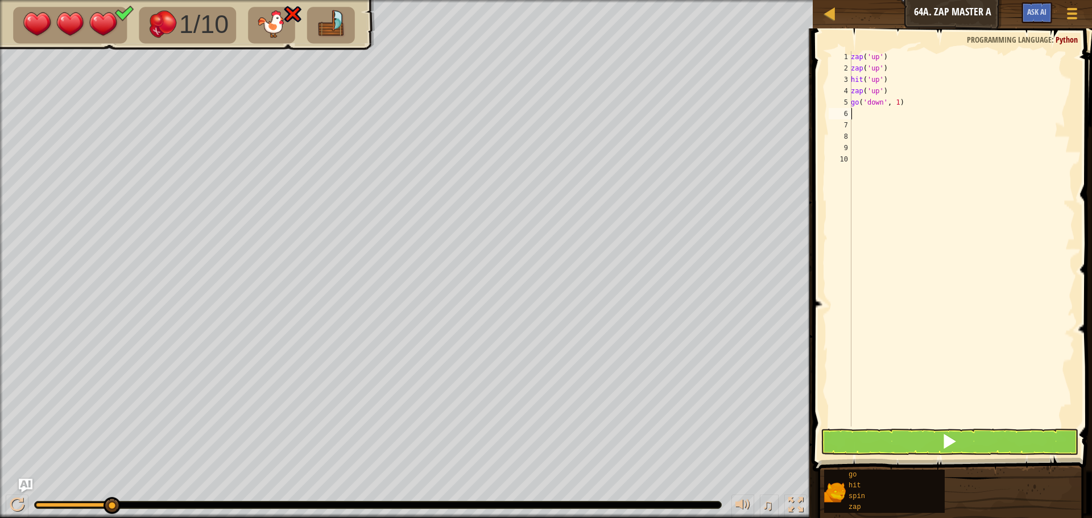
click at [856, 118] on div "zap ( 'up' ) zap ( 'up' ) hit ( 'up' ) zap ( 'up' ) go ( 'down' , 1 )" at bounding box center [962, 250] width 226 height 398
click at [858, 436] on button at bounding box center [950, 442] width 258 height 26
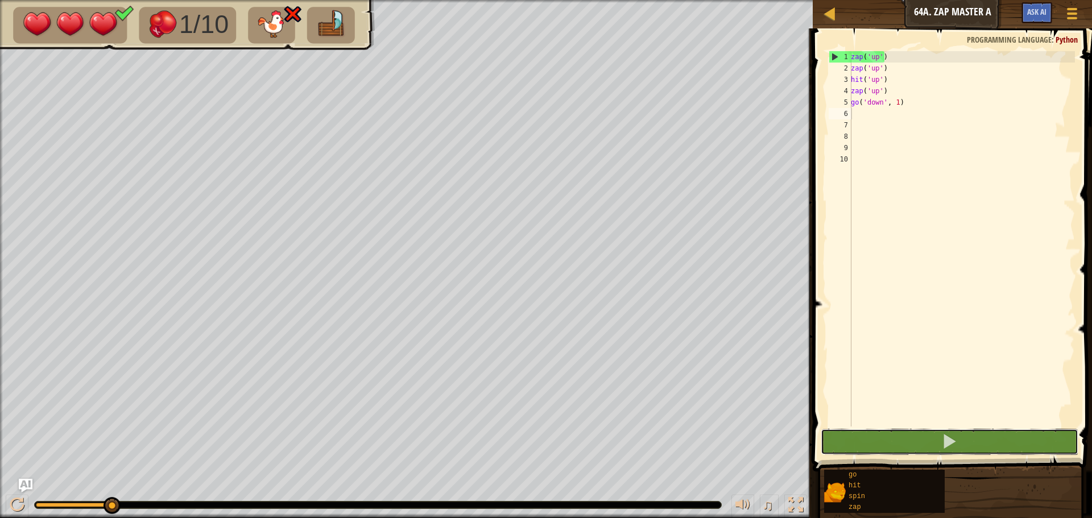
click at [901, 427] on div "1 2 3 4 5 6 7 8 9 10 zap ( 'up' ) zap ( 'up' ) hit ( 'up' ) zap ( 'up' ) go ( '…" at bounding box center [951, 272] width 283 height 477
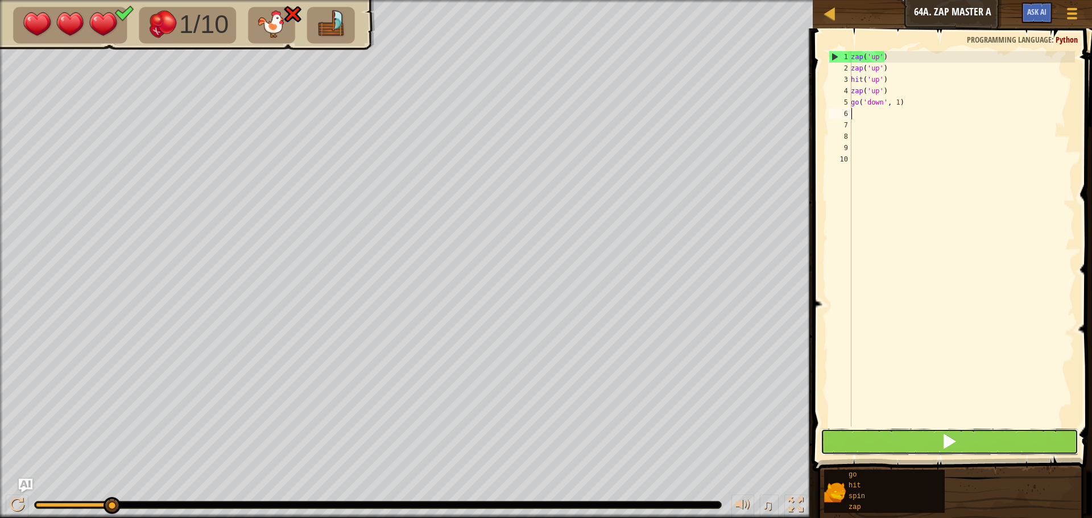
click at [915, 442] on button at bounding box center [950, 442] width 258 height 26
